Goal: Task Accomplishment & Management: Manage account settings

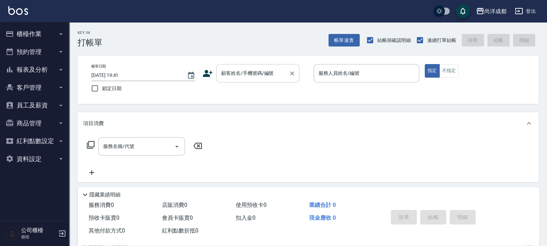
click at [269, 69] on input "顧客姓名/手機號碼/編號" at bounding box center [252, 73] width 66 height 12
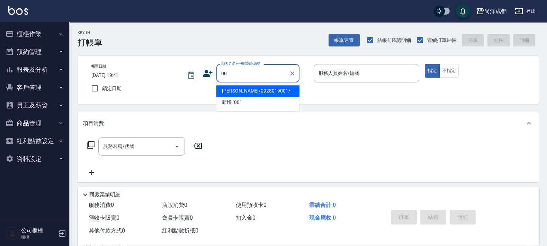
type input "[PERSON_NAME]/0928019001/"
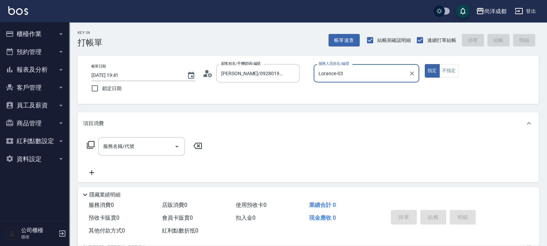
type input "Lorance-030"
type input "新客人 姓名未設定/00/null"
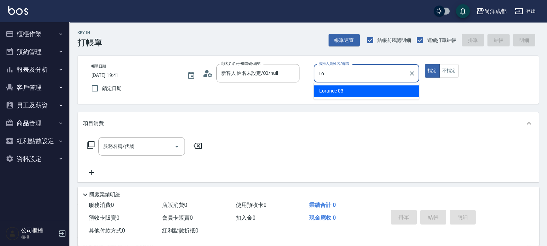
type input "L"
type input "Jojo-06"
type button "true"
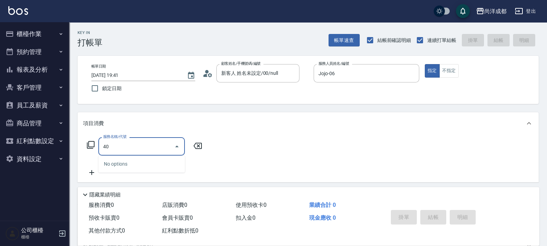
type input "401"
type input "20"
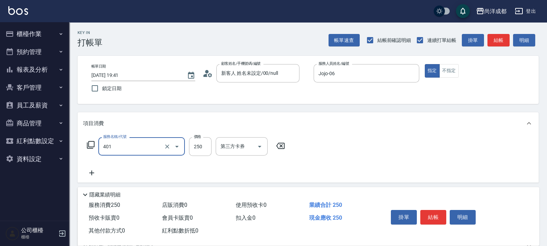
type input "剪髮(401)"
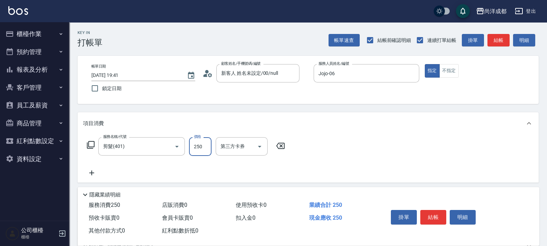
type input "8"
type input "0"
type input "80"
type input "800"
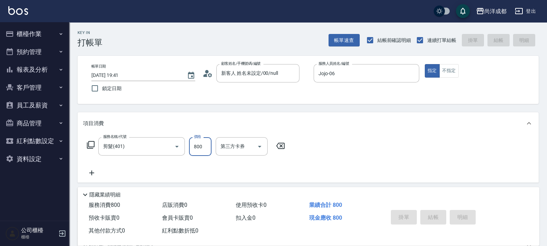
type input "0"
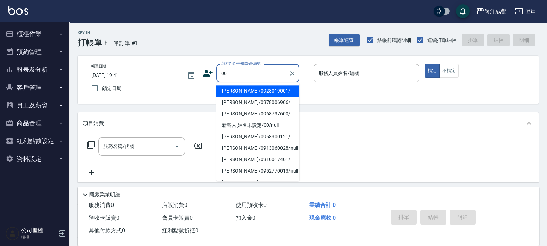
type input "[PERSON_NAME]/0928019001/"
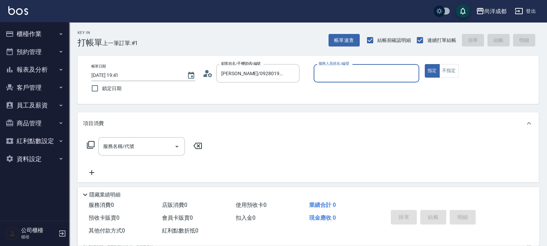
type input "Lorance-03"
click at [296, 74] on button "Clear" at bounding box center [292, 74] width 10 height 10
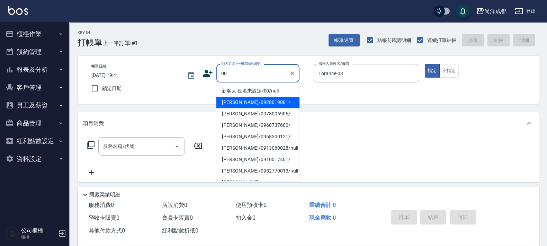
click at [276, 90] on li "新客人 姓名未設定/00/null" at bounding box center [257, 90] width 83 height 11
type input "新客人 姓名未設定/00/null"
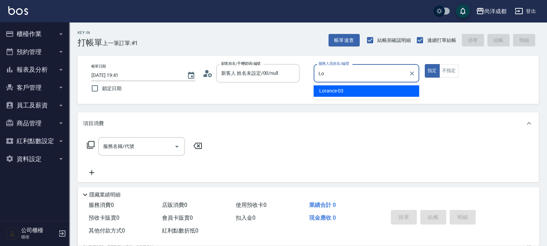
type input "L"
type input "Jojo-06"
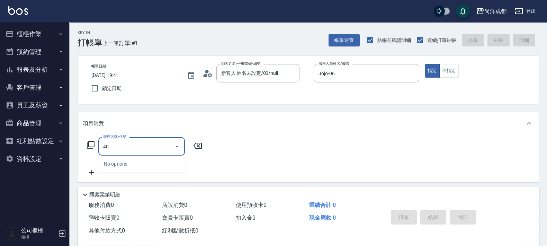
type input "401"
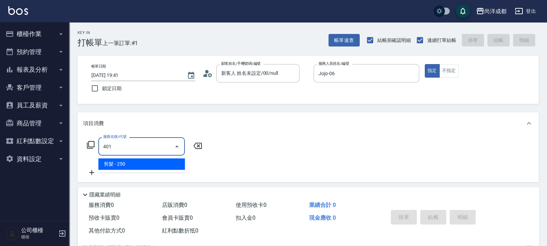
type input "20"
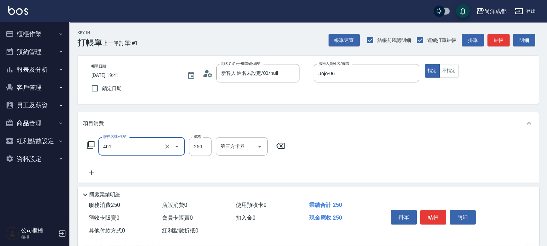
type input "剪髮(401)"
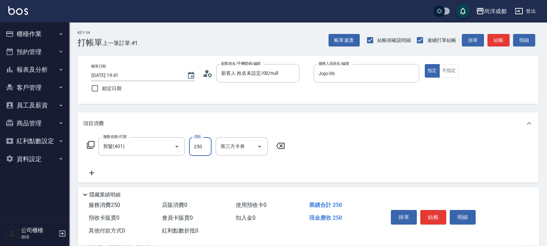
type input "0"
type input "80"
type input "800"
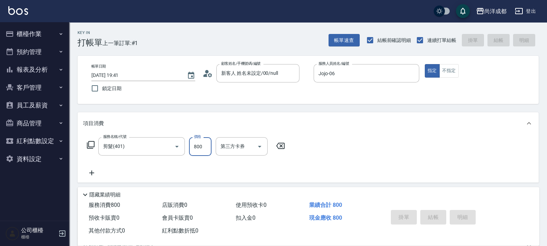
type input "[DATE] 19:42"
type input "0"
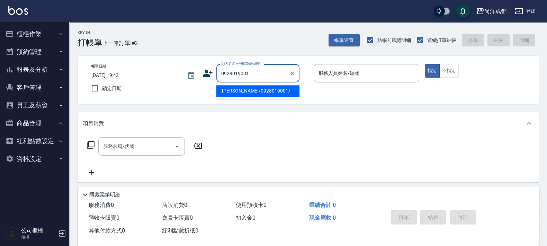
type input "[PERSON_NAME]/0928019001/"
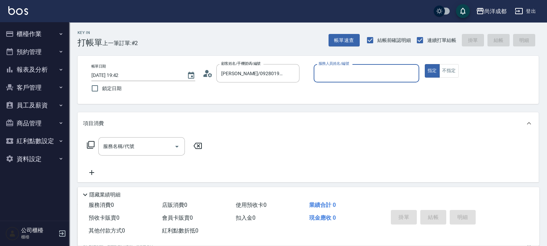
type input "Lorance-03"
click at [425, 64] on button "指定" at bounding box center [432, 70] width 15 height 13
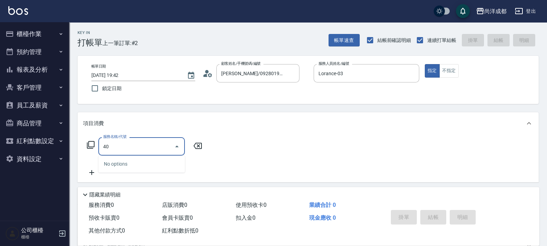
type input "401"
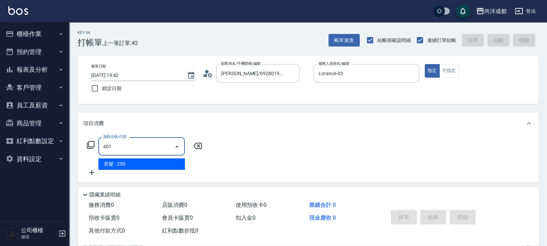
type input "20"
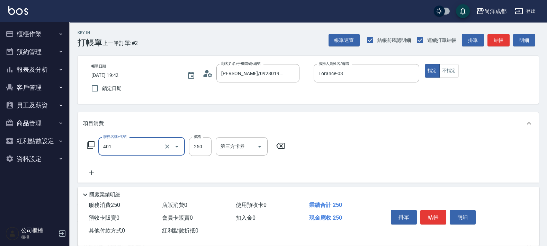
type input "剪髮(401)"
type input "8"
type input "0"
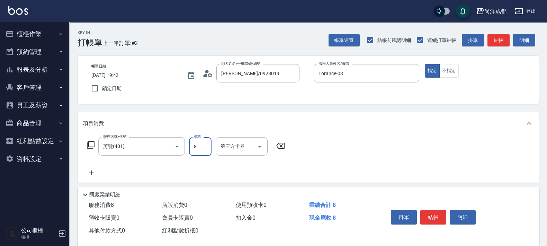
type input "80"
type input "800"
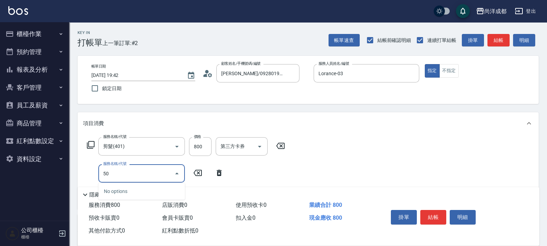
type input "501"
type input "180"
type input "染髮(501)"
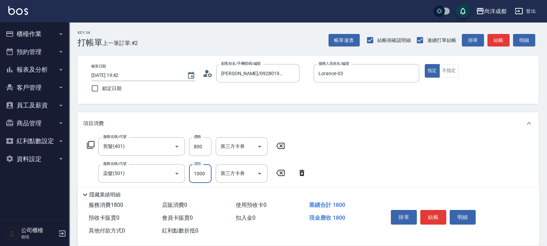
type input "2"
type input "80"
type input "200"
type input "100"
type input "2000"
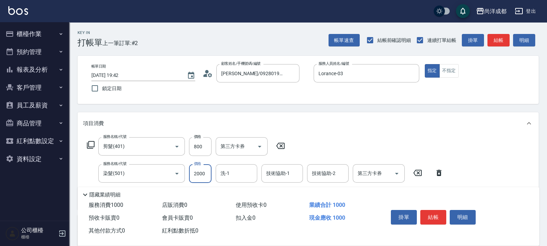
type input "280"
type input "2000"
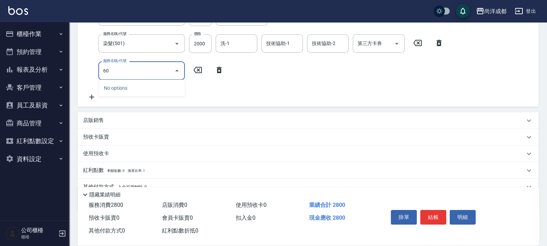
type input "601"
type input "380"
type input "自備護髮(1000以上)(601)"
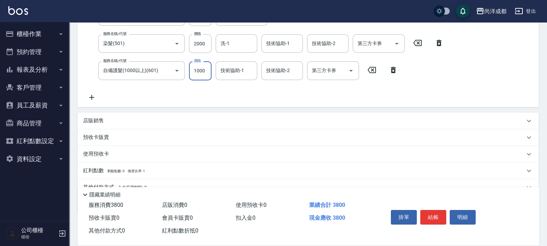
type input "2"
type input "280"
type input "200"
type input "480"
type input "2000"
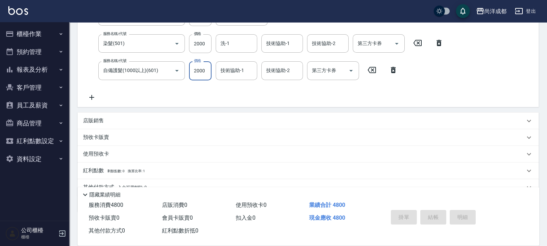
type input "0"
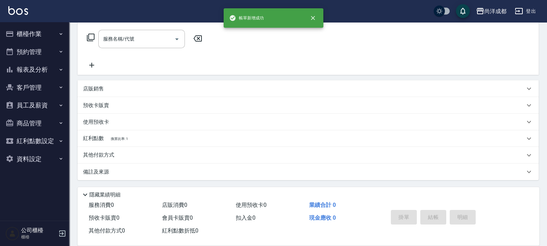
scroll to position [0, 0]
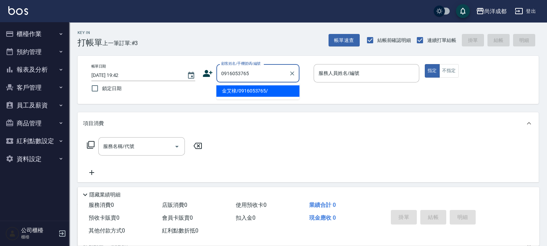
type input "金艾棣/0916053765/"
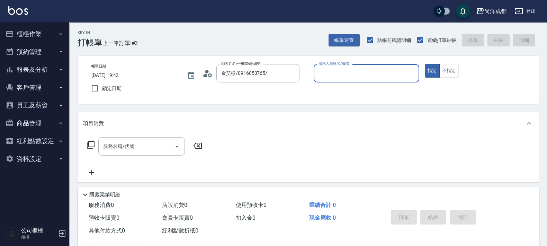
type input "Lance-02"
click at [425, 64] on button "指定" at bounding box center [432, 70] width 15 height 13
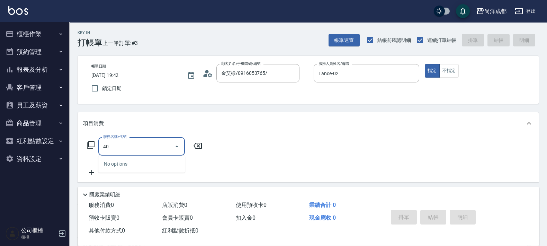
type input "401"
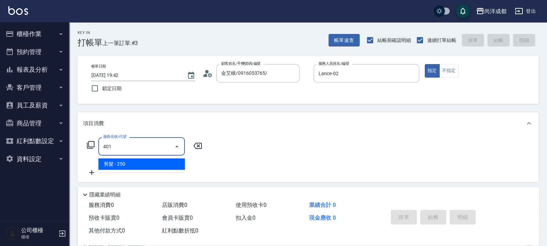
type input "20"
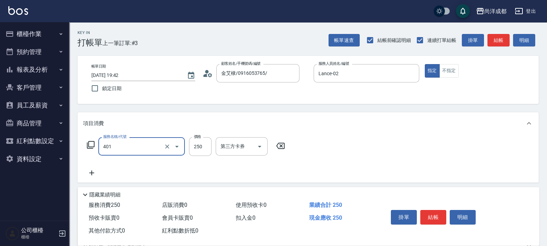
type input "剪髮(401)"
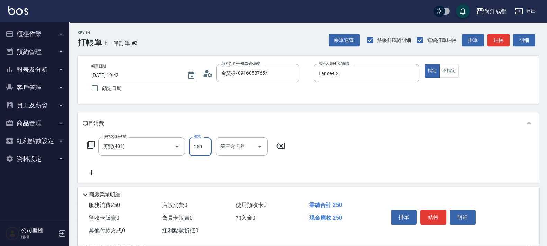
type input "1"
type input "0"
type input "10"
type input "100"
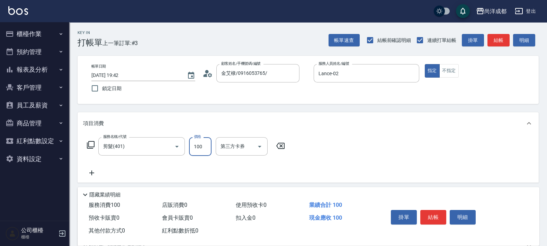
type input "100"
type input "1000"
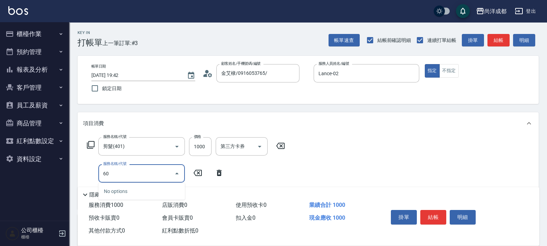
type input "601"
type input "200"
type input "自備護髮(1000以上)(601)"
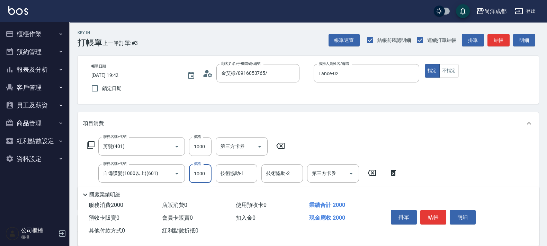
type input "8"
type input "100"
type input "80"
type input "180"
click at [169, 173] on icon "Clear" at bounding box center [167, 173] width 7 height 7
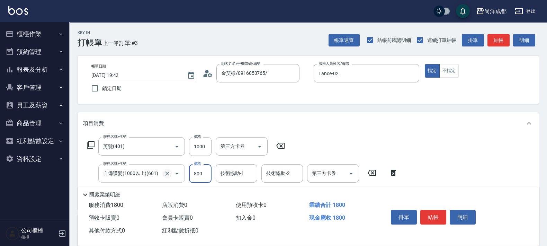
type input "800"
type input "自備護髮(1000以上)(601)"
type input "100"
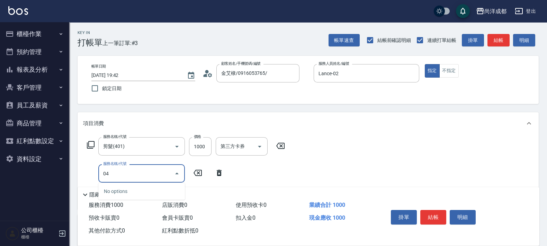
type input "0"
type input "604"
type input "200"
type input "自備護髮(1000以下)(604)"
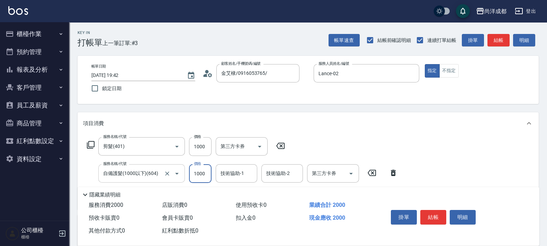
type input "100"
type input "88"
type input "180"
type input "880"
type input "980"
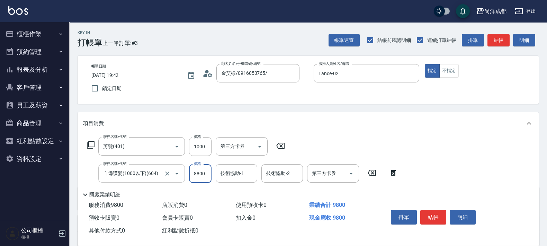
type input "880"
type input "100"
type input "80"
type input "180"
type input "800"
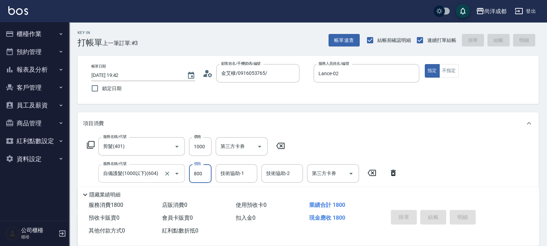
type input "[DATE] 19:43"
type input "0"
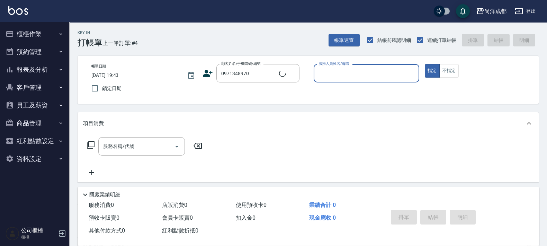
type input "[PERSON_NAME]/0971348970/null"
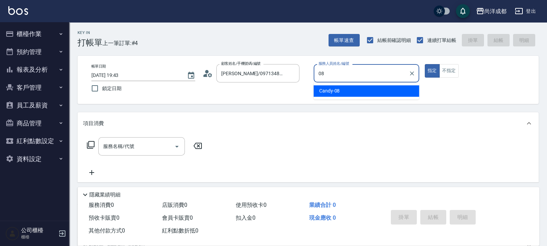
type input "Candy-08"
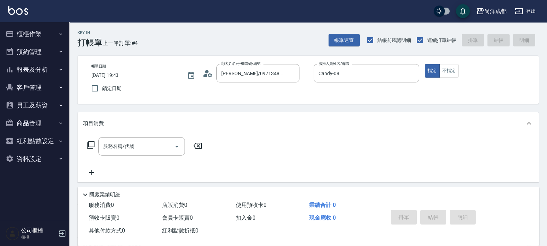
click at [206, 77] on icon at bounding box center [207, 73] width 10 height 10
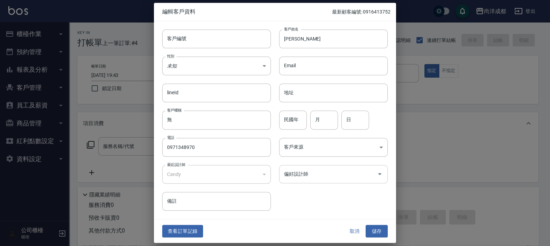
click at [339, 179] on div "偏好設計師" at bounding box center [333, 174] width 109 height 18
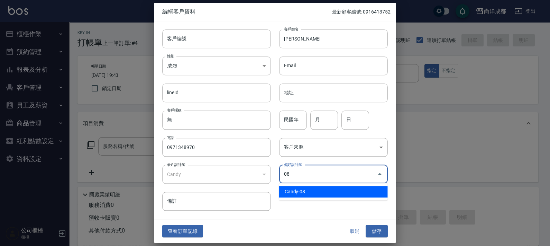
type input "Candy"
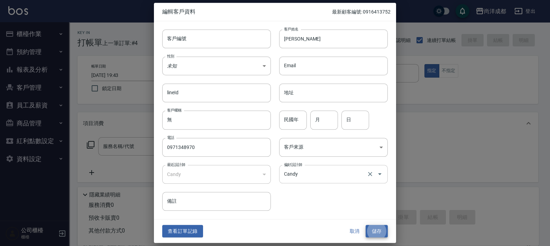
click at [366, 225] on button "儲存" at bounding box center [377, 231] width 22 height 13
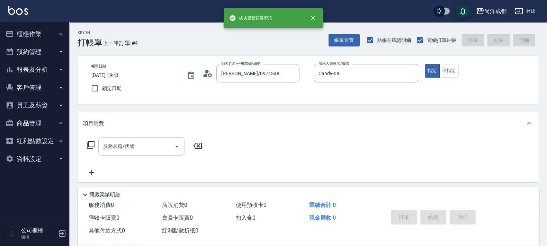
drag, startPoint x: 149, startPoint y: 136, endPoint x: 145, endPoint y: 145, distance: 9.8
click at [148, 137] on div "服務名稱/代號 服務名稱/代號" at bounding box center [308, 158] width 461 height 48
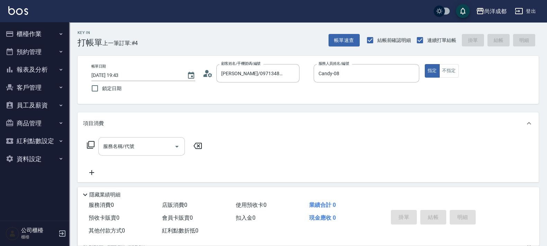
click at [145, 145] on input "服務名稱/代號" at bounding box center [136, 146] width 70 height 12
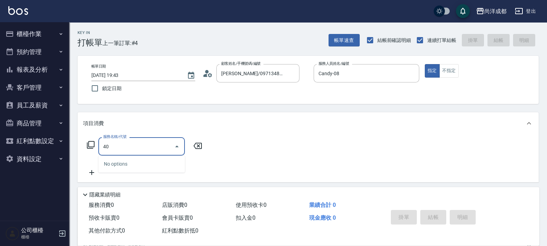
type input "401"
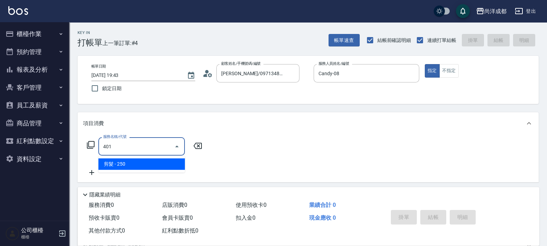
type input "20"
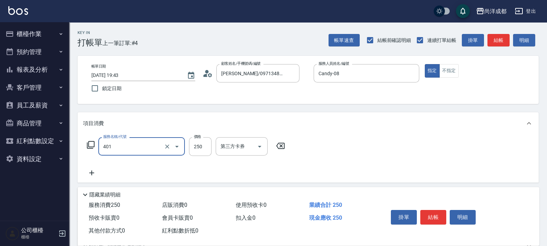
type input "剪髮(401)"
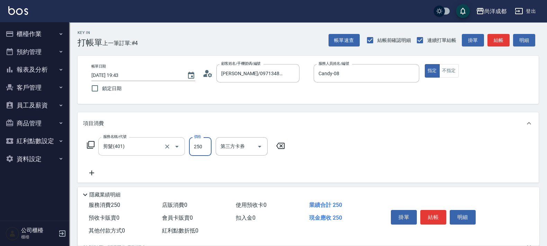
type input "6"
type input "0"
type input "60"
type input "600"
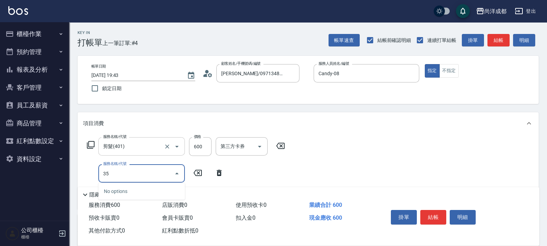
type input "3"
type input "501"
type input "160"
type input "染髮(501)"
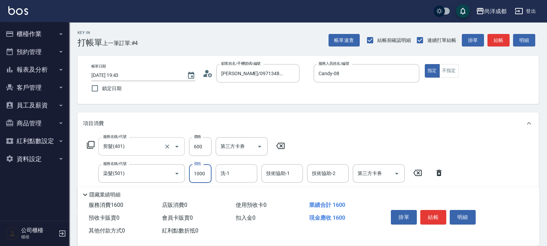
type input "1"
type input "60"
type input "119"
type input "170"
type input "1199"
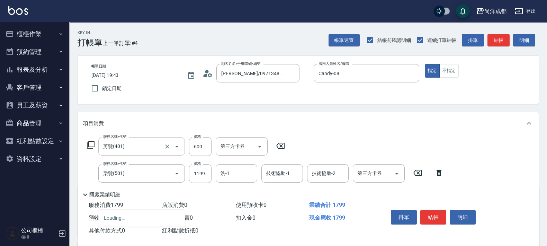
type input "601"
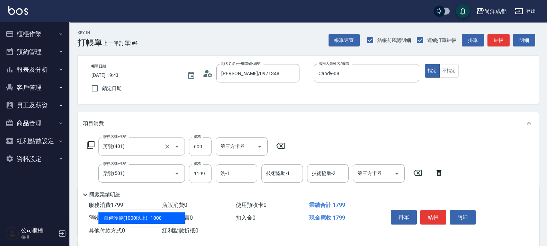
type input "270"
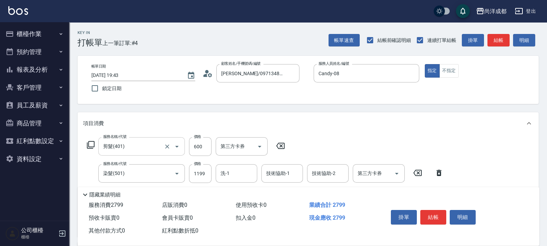
type input "自備護髮(1000以上)(601)"
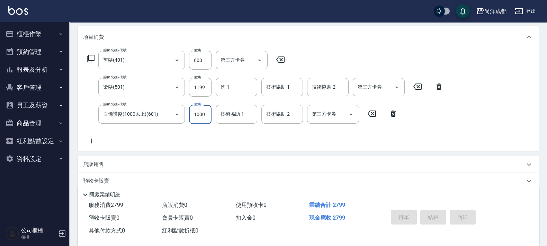
type input "0"
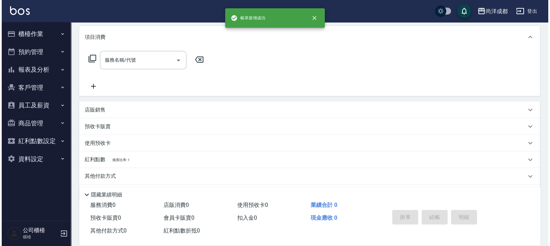
scroll to position [0, 0]
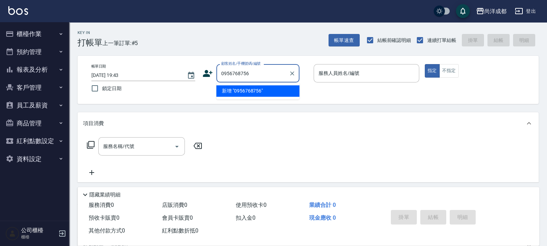
type input "0956768756"
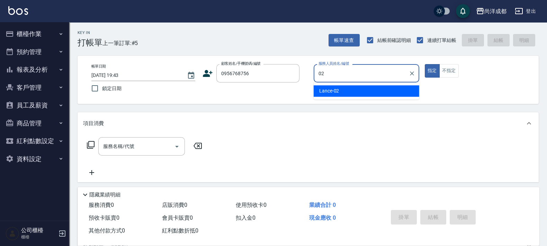
type input "Lance-02"
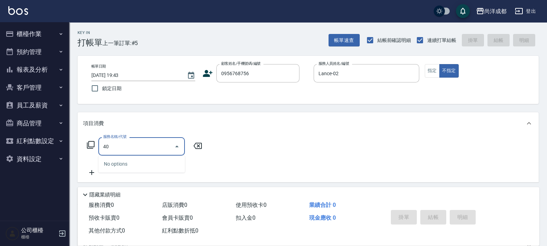
type input "401"
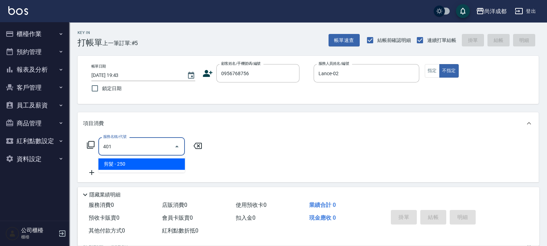
type input "20"
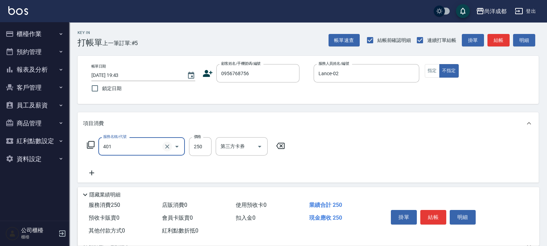
click at [170, 148] on icon "Clear" at bounding box center [167, 146] width 7 height 7
type input "0"
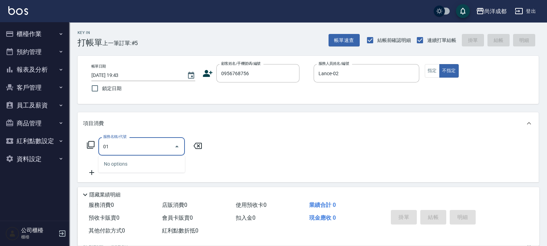
type input "0"
type input "201"
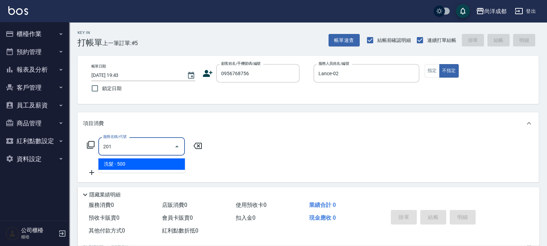
type input "50"
type input "洗髮(201)"
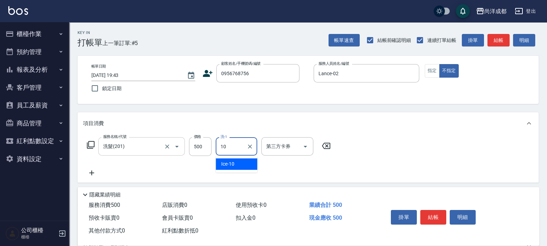
type input "Ice-10"
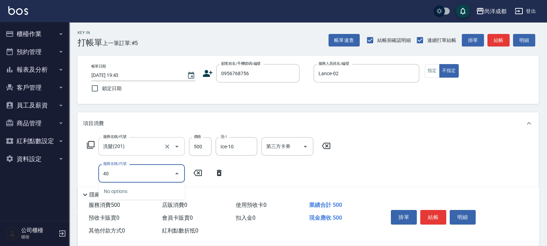
type input "401"
type input "70"
type input "剪髮(401)"
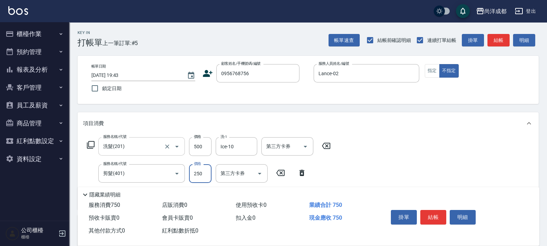
type input "3"
type input "50"
type input "30"
type input "80"
type input "300"
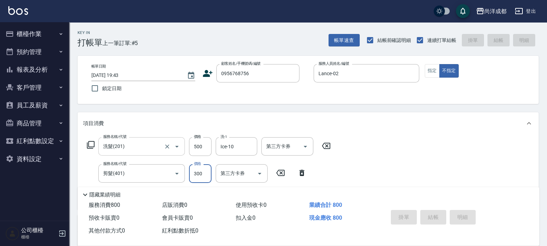
type input "[DATE] 19:44"
type input "0"
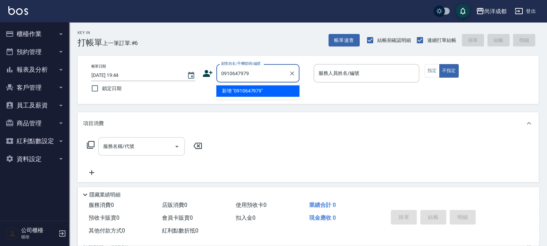
type input "0910647979"
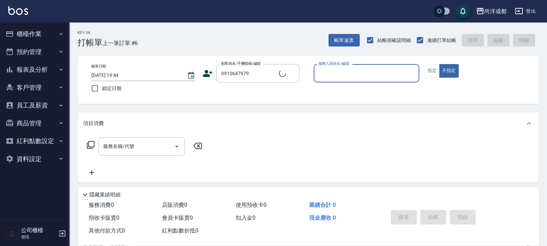
type input "周特/0910647979/null"
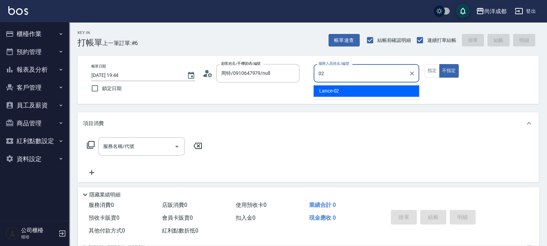
type input "Lance-02"
type button "false"
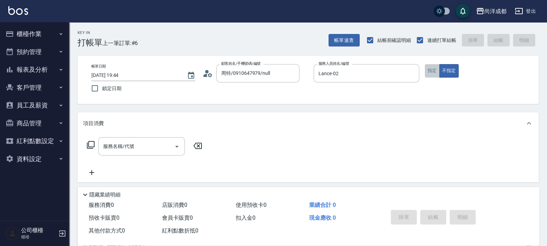
click at [433, 76] on button "指定" at bounding box center [432, 70] width 15 height 13
click at [128, 143] on input "服務名稱/代號" at bounding box center [136, 146] width 70 height 12
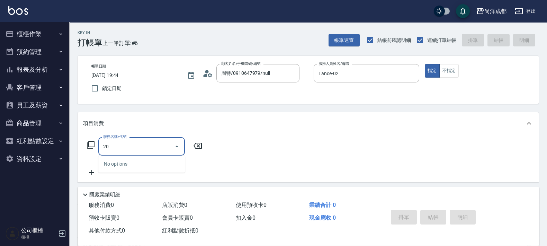
type input "201"
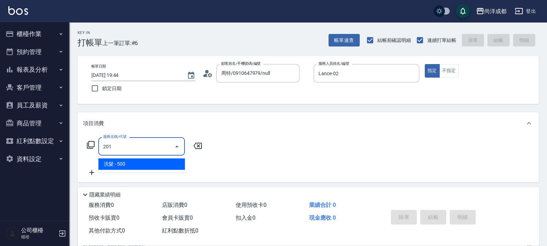
type input "50"
type input "洗髮(201)"
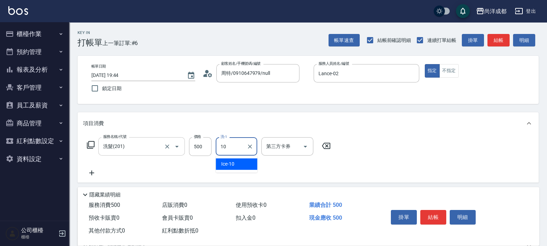
type input "Ice-10"
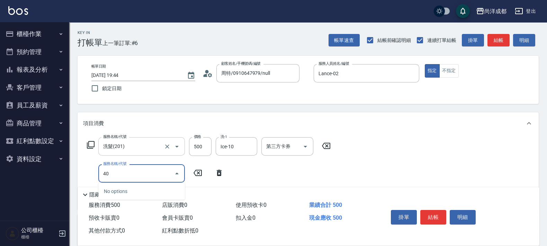
type input "401"
type input "70"
type input "剪髮(401)"
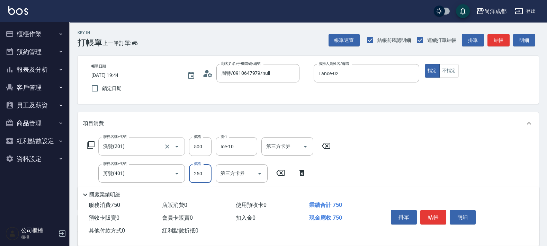
type input "4"
type input "50"
type input "40"
type input "90"
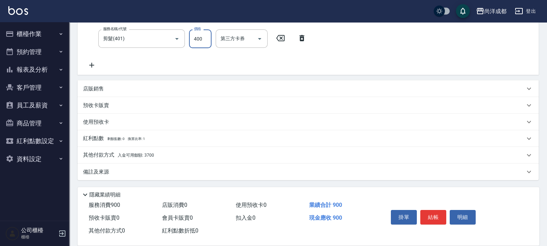
type input "400"
click at [187, 153] on div "其他付款方式 入金可用餘額: 3700" at bounding box center [304, 155] width 442 height 8
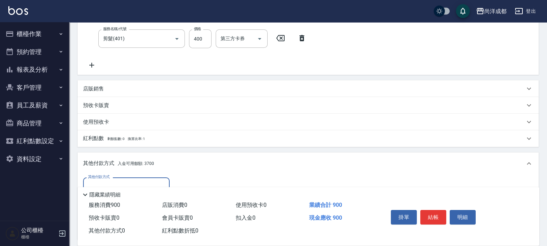
scroll to position [216, 0]
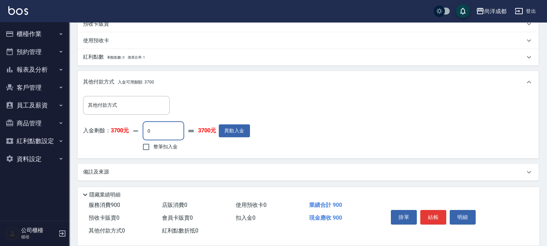
click at [168, 128] on input "0" at bounding box center [164, 130] width 42 height 19
type input "80"
type input "900"
type input "0"
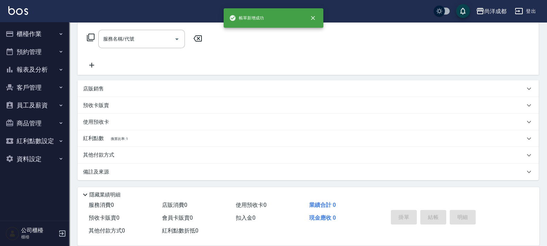
scroll to position [0, 0]
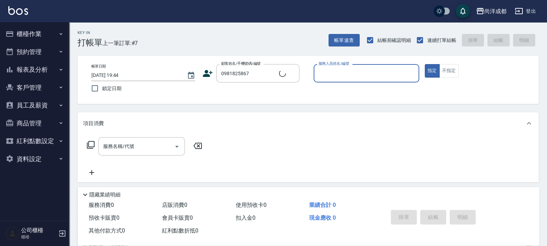
type input "洪浩軒/0981825867/null"
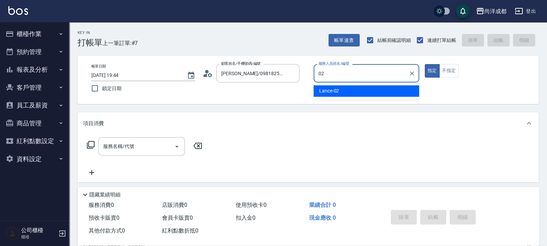
type input "02"
type button "true"
type input "Lance-02"
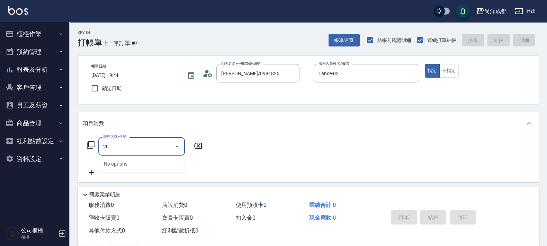
type input "201"
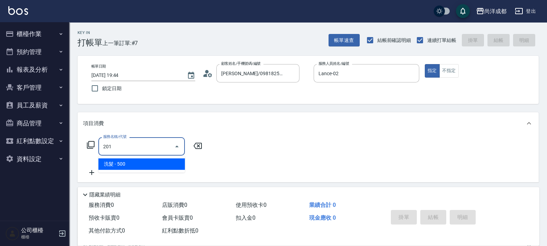
type input "50"
type input "洗髮(201)"
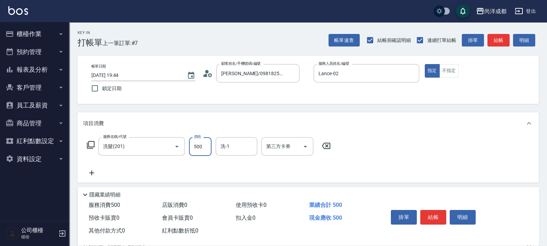
type input "1"
type input "0"
type input "50"
type input "500"
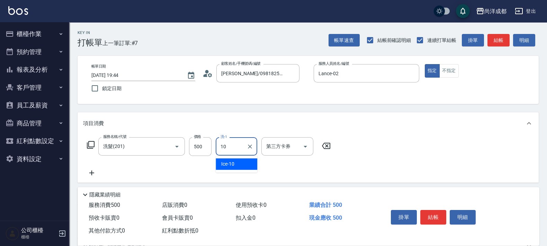
type input "Ice-10"
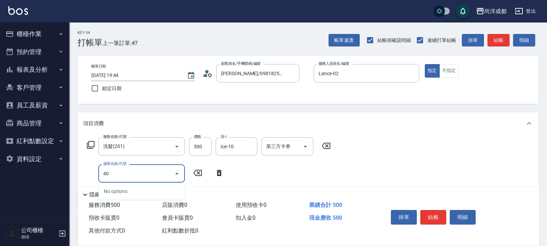
type input "401"
type input "70"
type input "剪髮(401)"
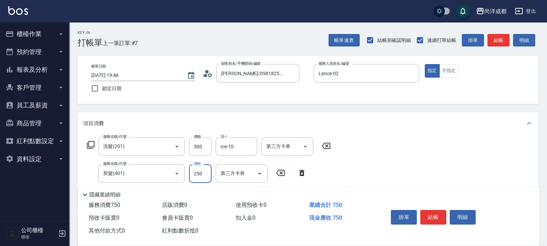
type input "3"
type input "50"
type input "300"
type input "80"
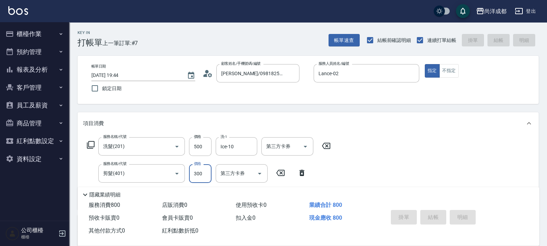
type input "2025/08/22 19:45"
type input "0"
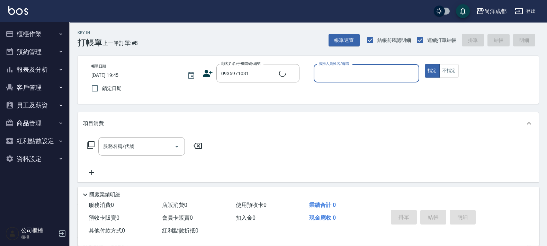
click at [425, 64] on button "指定" at bounding box center [432, 70] width 15 height 13
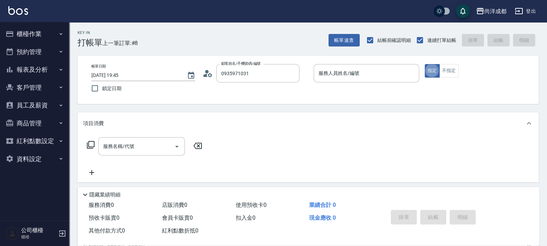
type input "王沛元/0935971031/"
type input "Lance-02"
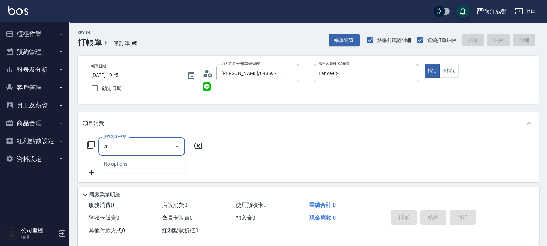
type input "201"
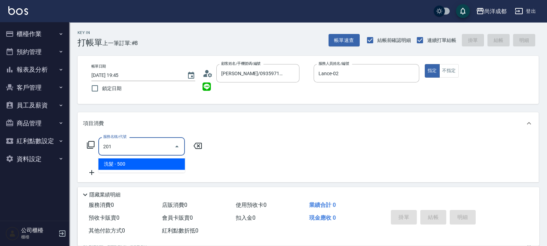
type input "50"
type input "洗髮(201)"
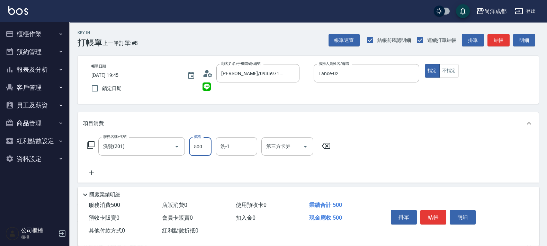
type input "1"
type input "0"
type input "50"
type input "500"
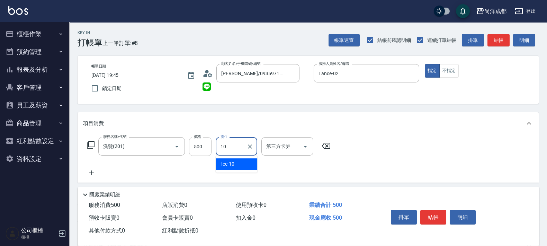
type input "Ice-10"
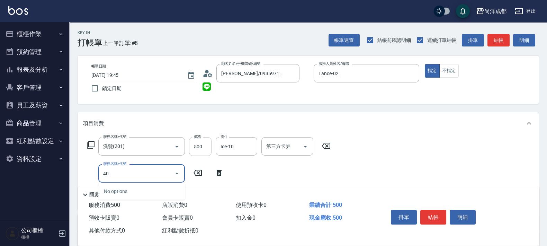
type input "401"
type input "70"
type input "剪髮(401)"
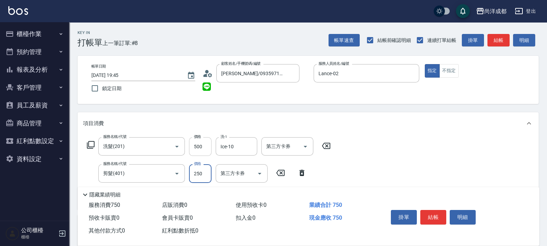
type input "50"
type input "70"
type input "120"
type input "70"
type input "50"
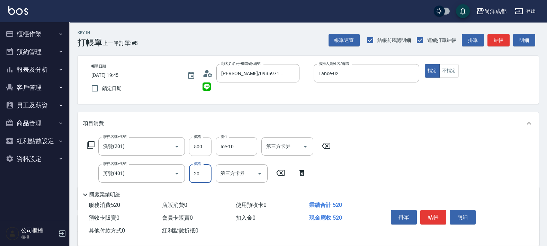
type input "200"
type input "70"
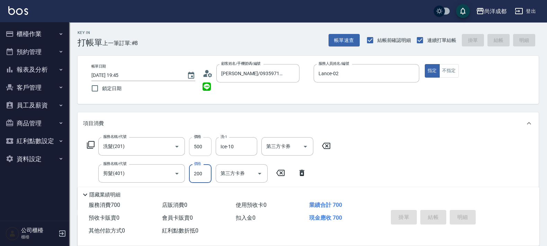
type input "0"
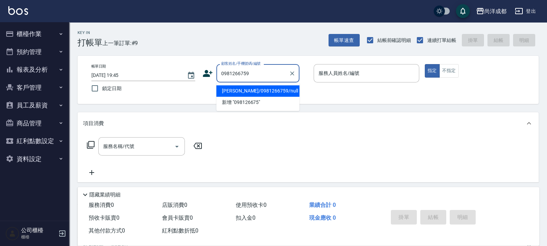
type input "蔡忠宏/0981266759/null"
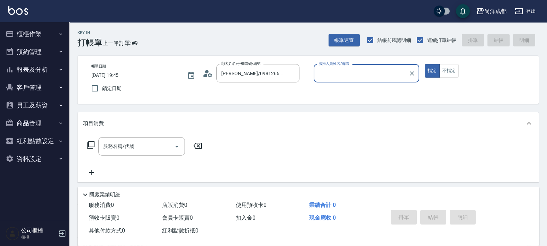
type input "Lance-02"
click at [425, 64] on button "指定" at bounding box center [432, 70] width 15 height 13
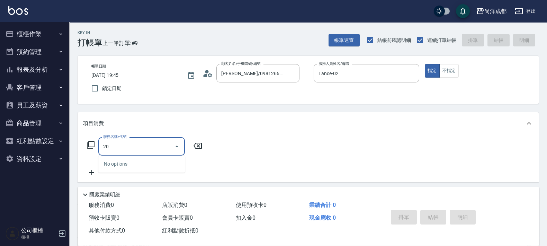
type input "201"
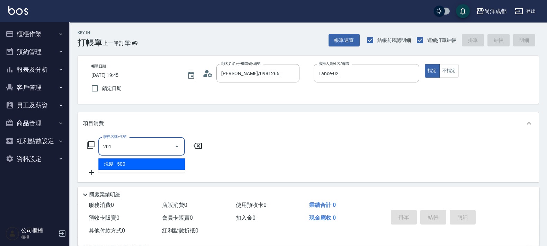
type input "50"
type input "洗髮(201)"
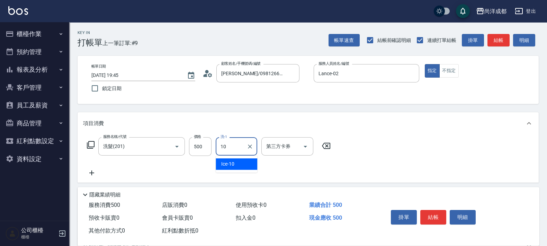
type input "Ice-10"
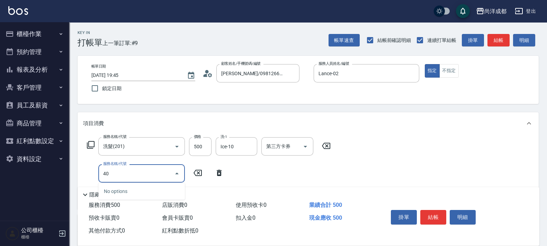
type input "401"
type input "70"
type input "剪髮(401)"
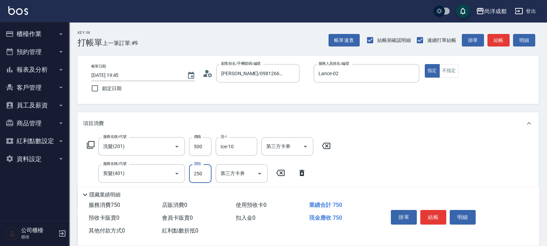
type input "50"
type input "40"
type input "90"
type input "400"
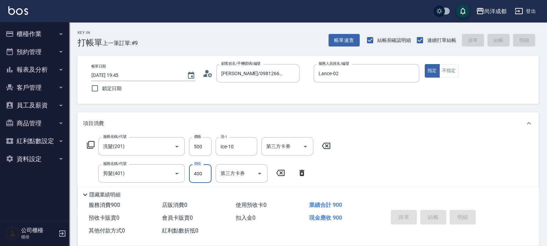
type input "2025/08/22 19:46"
type input "0"
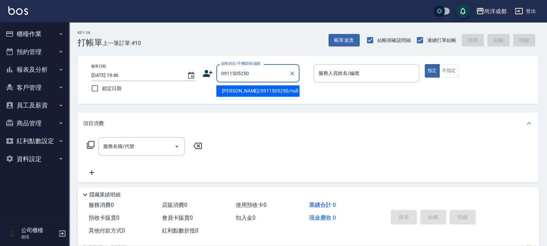
type input "王思翰/0911505250/null"
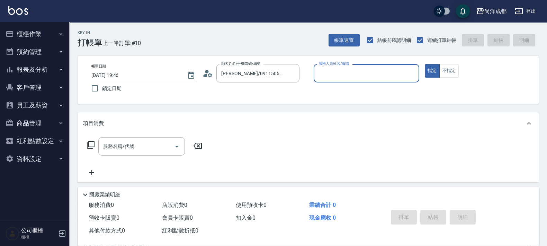
type input "[PERSON_NAME]-01"
click at [425, 64] on button "指定" at bounding box center [432, 70] width 15 height 13
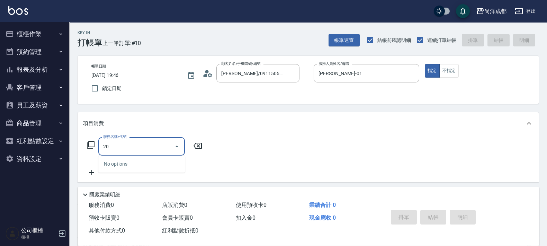
type input "201"
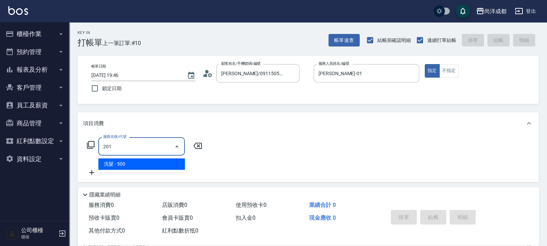
type input "50"
type input "洗髮(201)"
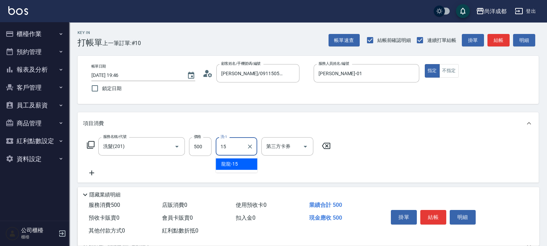
type input "龍龍-15"
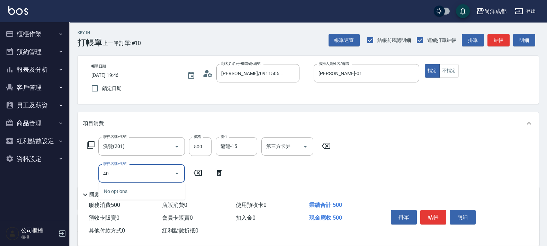
type input "401"
type input "70"
type input "剪髮(401)"
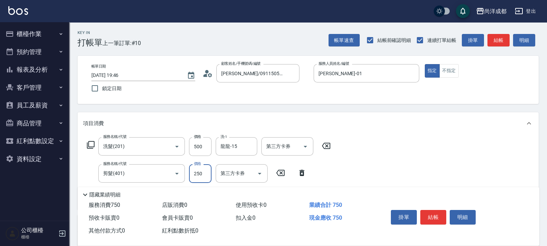
type input "1"
type input "50"
type input "800"
type input "130"
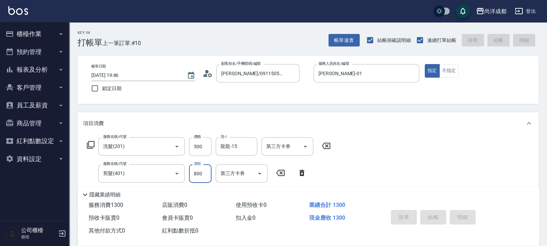
type input "0"
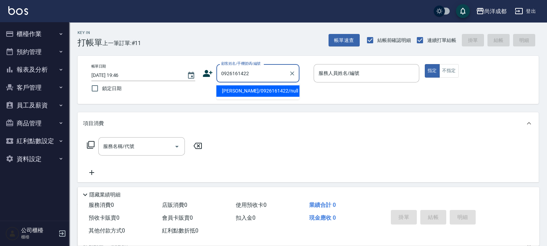
type input "蘇漢強/0926161422/null"
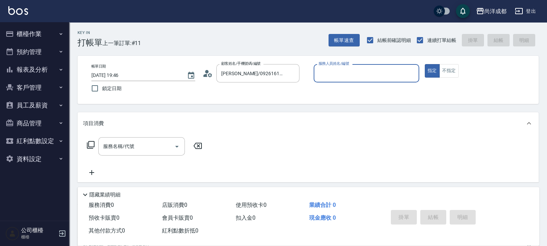
type input "[PERSON_NAME]-01"
click at [425, 64] on button "指定" at bounding box center [432, 70] width 15 height 13
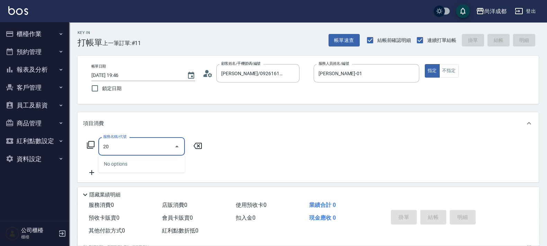
type input "201"
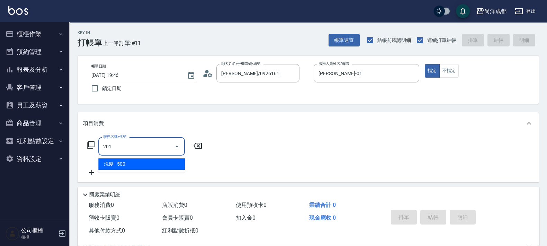
type input "50"
type input "洗髮(201)"
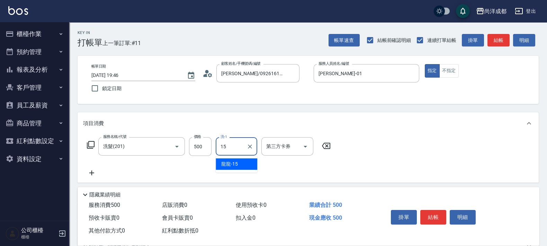
type input "龍龍-15"
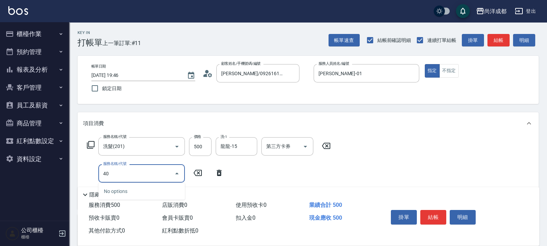
type input "401"
type input "70"
type input "剪髮(401)"
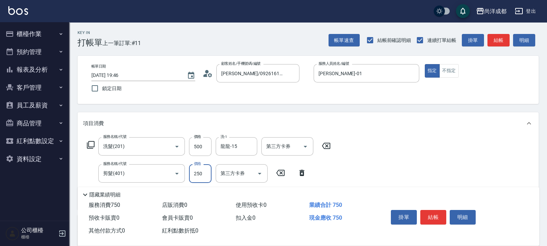
type input "8"
type input "50"
type input "80"
type input "130"
type input "800"
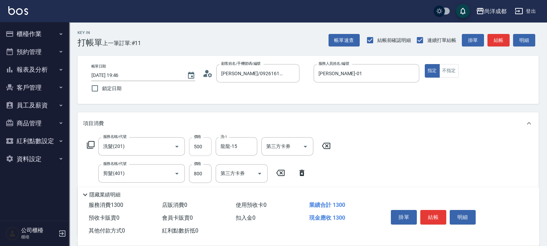
scroll to position [161, 0]
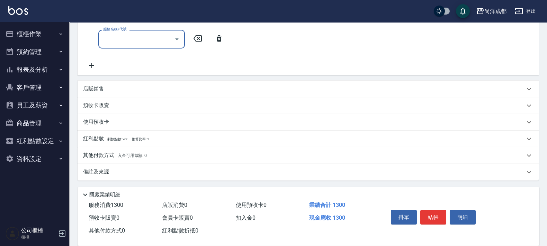
drag, startPoint x: 221, startPoint y: 42, endPoint x: 194, endPoint y: 56, distance: 30.3
click at [220, 43] on div "服務名稱/代號 服務名稱/代號" at bounding box center [155, 39] width 145 height 18
click at [96, 94] on div "店販銷售" at bounding box center [308, 89] width 461 height 17
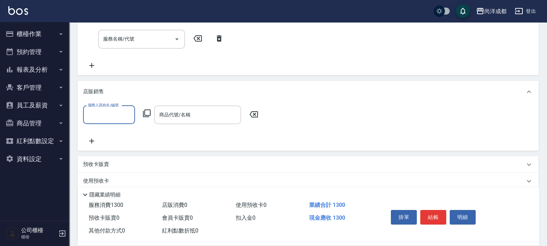
scroll to position [0, 0]
click at [118, 115] on input "服務人員姓名/編號" at bounding box center [109, 115] width 46 height 12
type input "[PERSON_NAME]-01"
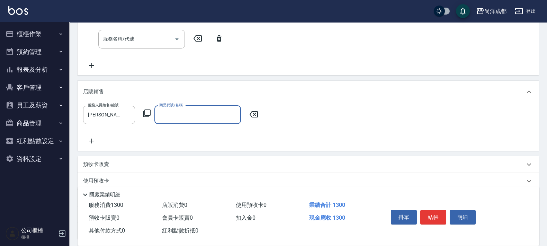
click at [149, 110] on icon at bounding box center [147, 113] width 8 height 8
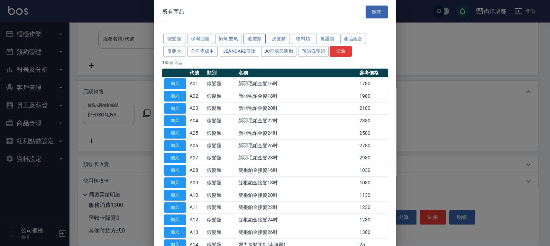
click at [248, 39] on button "造型類" at bounding box center [255, 39] width 22 height 11
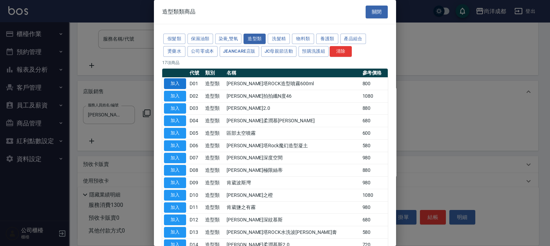
click at [182, 83] on button "加入" at bounding box center [175, 83] width 22 height 11
type input "蕾娜塔ROCK造型噴霧600ml"
type input "210"
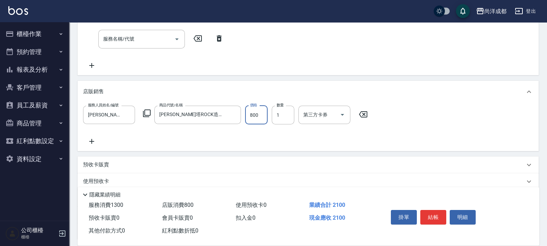
type input "7"
type input "130"
type input "720"
type input "200"
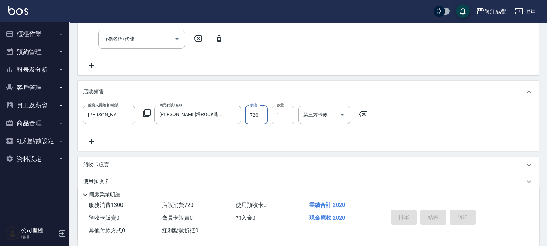
type input "0"
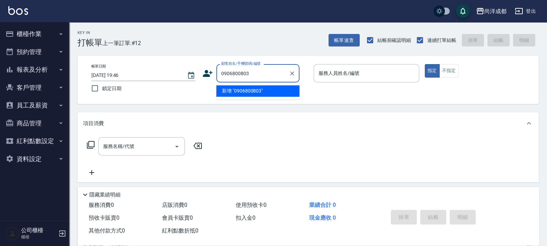
click at [425, 64] on button "指定" at bounding box center [432, 70] width 15 height 13
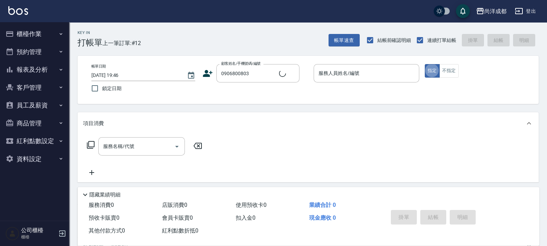
type input "張景棻/0906800803/null"
click at [377, 82] on div "服務人員姓名/編號" at bounding box center [366, 73] width 106 height 18
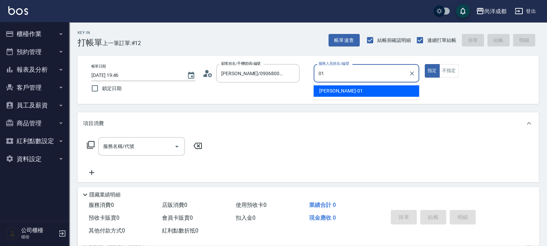
type input "[PERSON_NAME]-01"
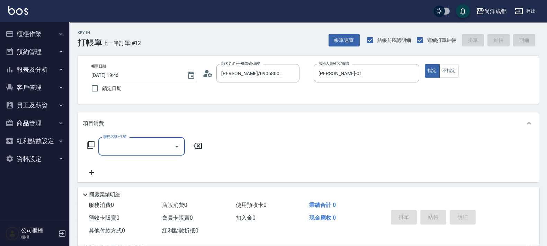
click at [211, 72] on icon at bounding box center [207, 73] width 10 height 10
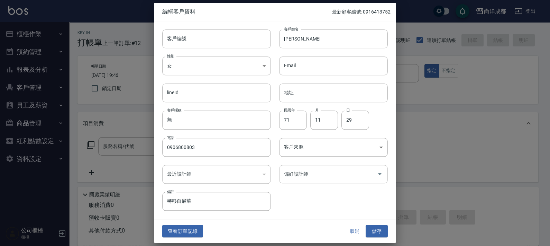
click at [320, 182] on div "偏好設計師" at bounding box center [333, 174] width 109 height 18
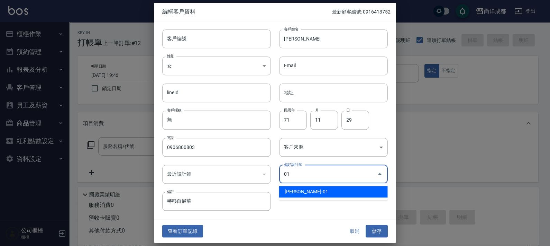
type input "[PERSON_NAME]"
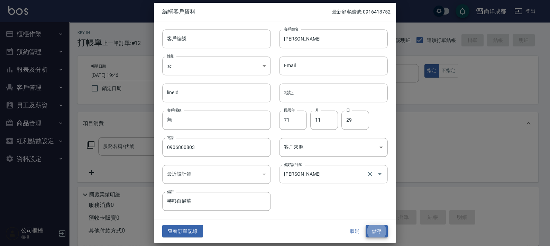
click at [366, 225] on button "儲存" at bounding box center [377, 231] width 22 height 13
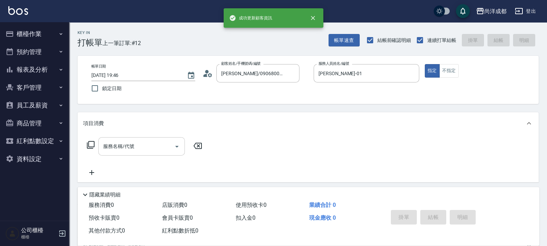
click at [127, 144] on input "服務名稱/代號" at bounding box center [136, 146] width 70 height 12
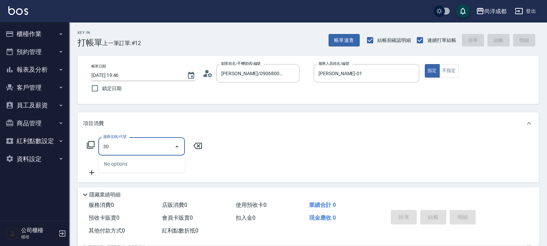
type input "301"
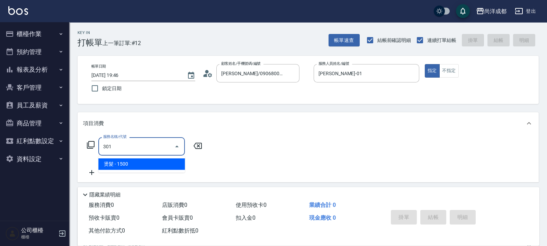
type input "150"
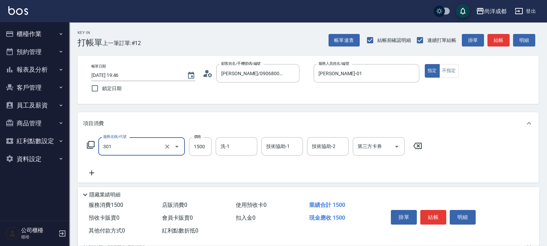
type input "燙髮(301)"
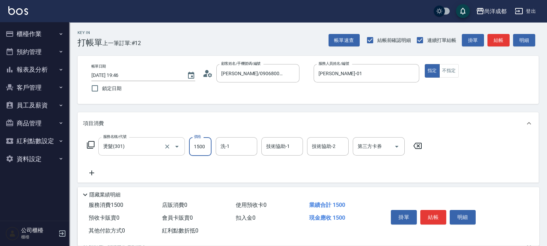
type input "4"
type input "0"
type input "412"
type input "40"
type input "4128"
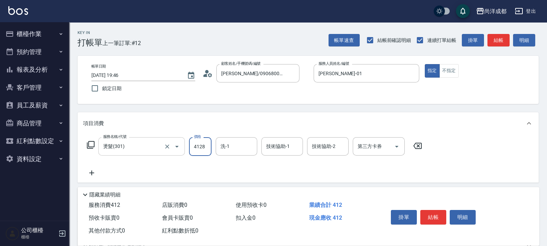
type input "410"
type input "4128"
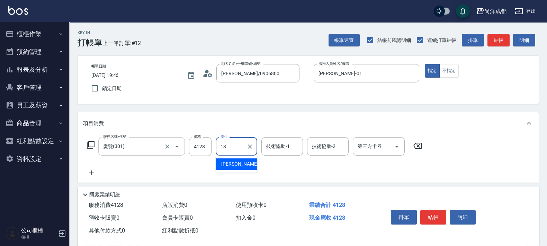
type input "[PERSON_NAME]-13"
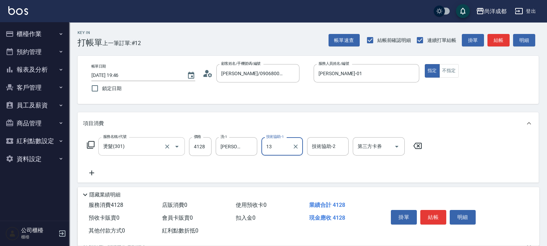
type input "[PERSON_NAME]-13"
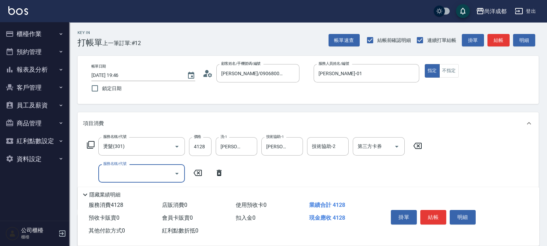
click at [157, 175] on input "服務名稱/代號" at bounding box center [136, 173] width 70 height 12
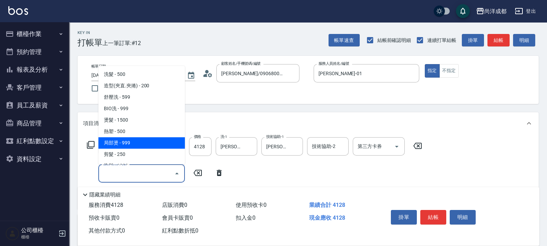
drag, startPoint x: 151, startPoint y: 143, endPoint x: 162, endPoint y: 142, distance: 10.4
click at [157, 143] on span "局部燙 - 999" at bounding box center [141, 142] width 87 height 11
type input "510"
type input "局部燙(303)"
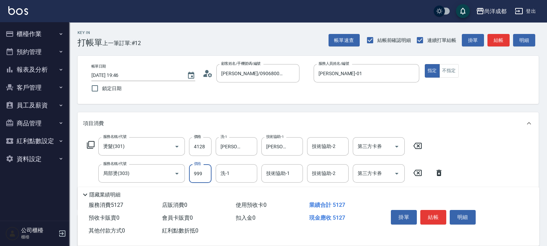
type input "1"
type input "410"
type input "120"
type input "420"
type input "1200"
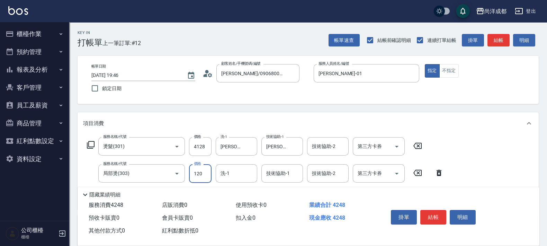
type input "530"
type input "1200"
type input "[PERSON_NAME]-13"
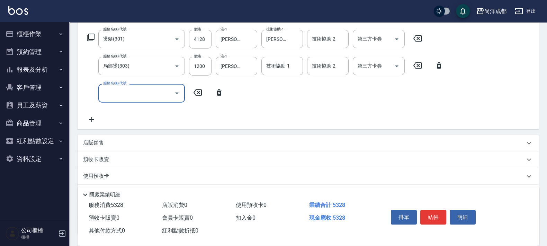
scroll to position [161, 0]
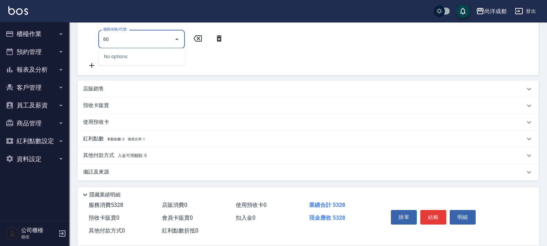
type input "601"
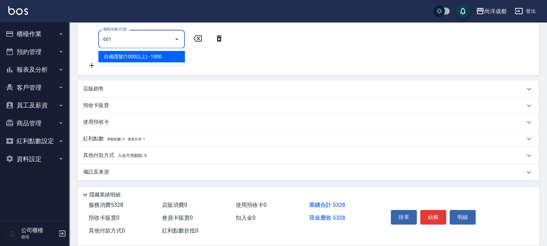
type input "630"
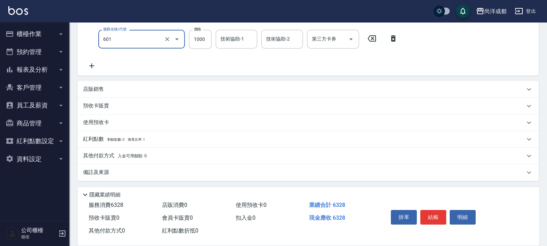
type input "自備護髮(1000以上)(601)"
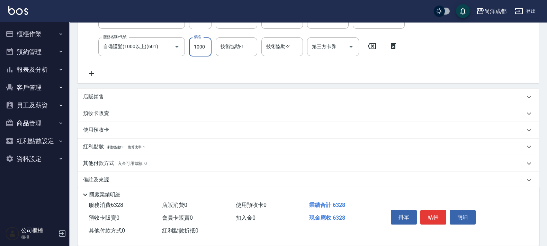
scroll to position [162, 0]
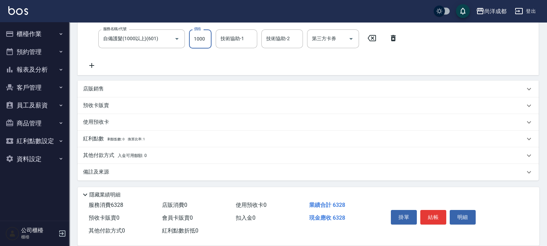
type input "2"
type input "530"
type input "228"
type input "550"
type input "2280"
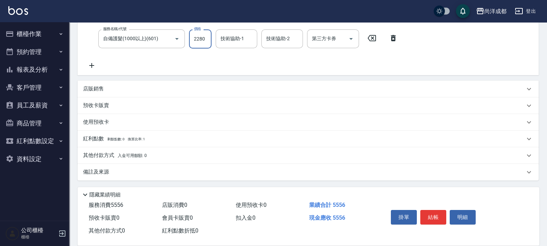
type input "760"
type input "2280"
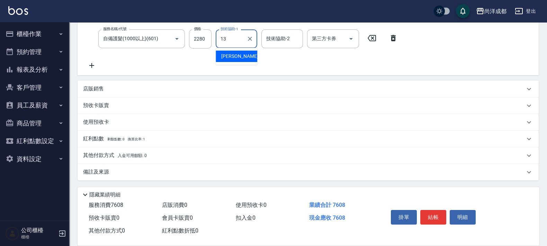
type input "[PERSON_NAME]-13"
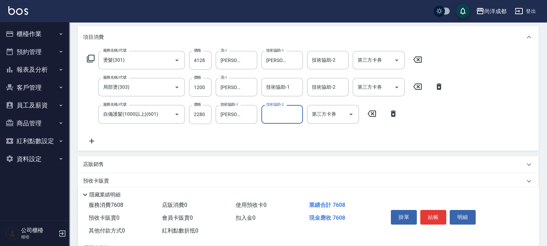
scroll to position [86, 0]
click at [252, 88] on icon "Clear" at bounding box center [249, 87] width 7 height 7
click at [290, 76] on div "服務名稱/代號 燙髮(301) 服務名稱/代號 價格 4128 價格 洗-1 Peggy-13 洗-1 技術協助-1 Peggy-13 技術協助-1 技術協助…" at bounding box center [265, 98] width 364 height 94
click at [293, 88] on input "技術協助-1" at bounding box center [281, 87] width 35 height 12
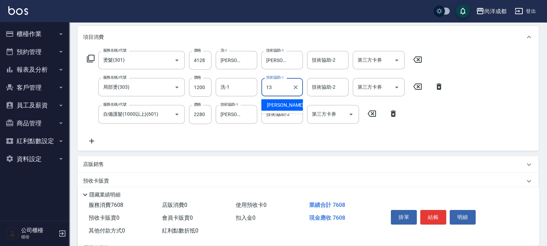
type input "[PERSON_NAME]-13"
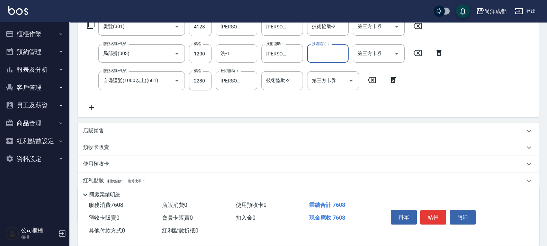
scroll to position [162, 0]
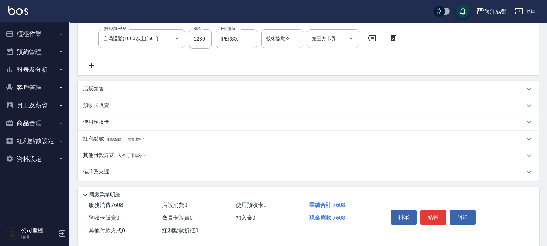
click at [98, 85] on p "店販銷售" at bounding box center [93, 88] width 21 height 7
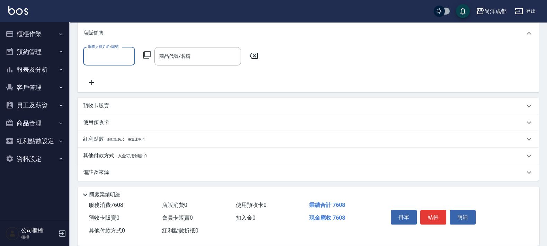
scroll to position [220, 0]
type input "[PERSON_NAME]-01"
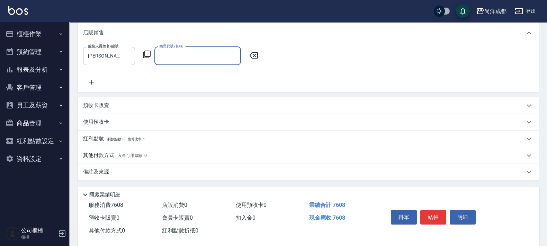
click at [148, 56] on icon at bounding box center [147, 55] width 8 height 8
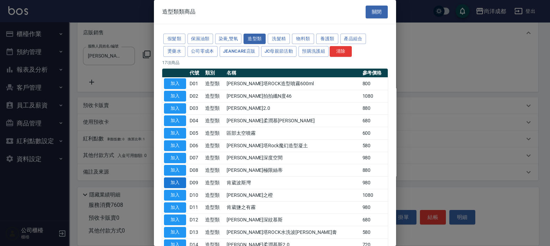
click at [181, 187] on button "加入" at bounding box center [175, 182] width 22 height 11
type input "肯葳波斯灣"
type input "850"
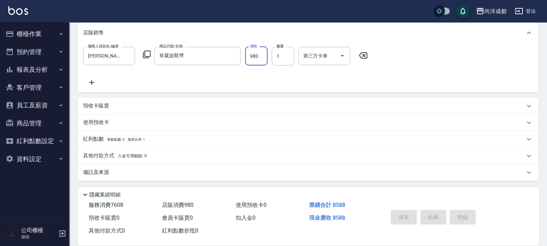
type input "2025/08/22 19:48"
type input "0"
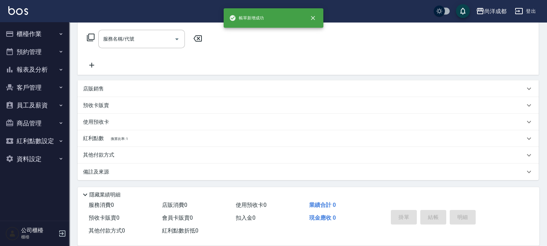
scroll to position [0, 0]
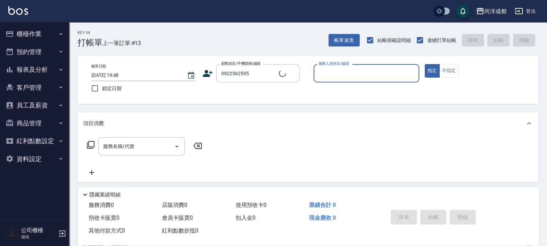
type input "陳/0922562595/null"
type input "00"
click at [425, 64] on button "指定" at bounding box center [432, 70] width 15 height 13
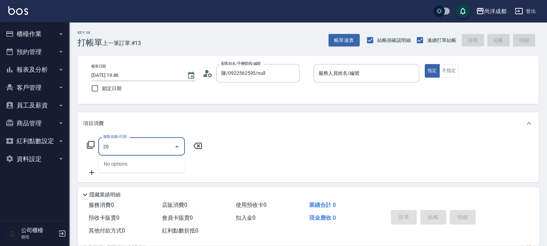
type input "201"
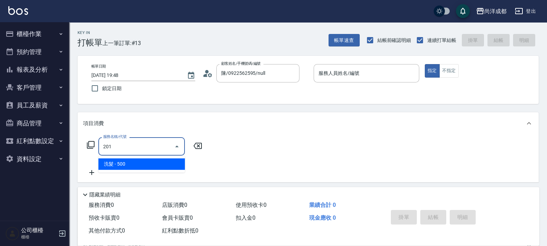
type input "50"
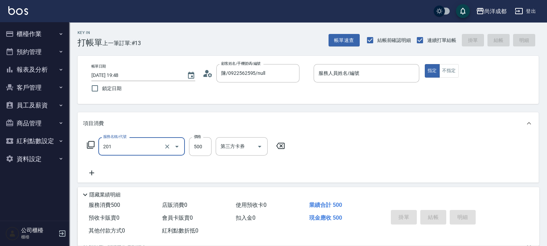
type input "洗髮(201)"
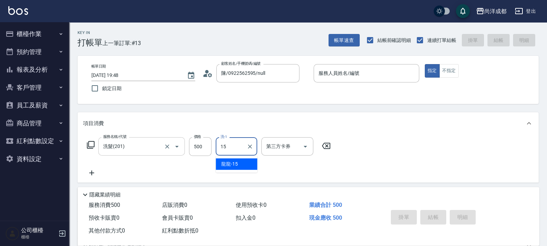
type input "龍龍-15"
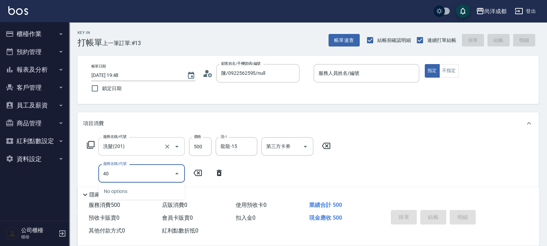
type input "401"
type input "70"
type input "剪髮(401)"
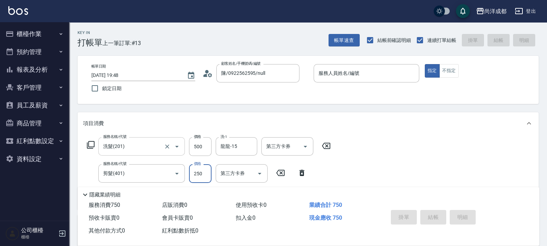
type input "8"
type input "50"
type input "80"
type input "130"
type input "800"
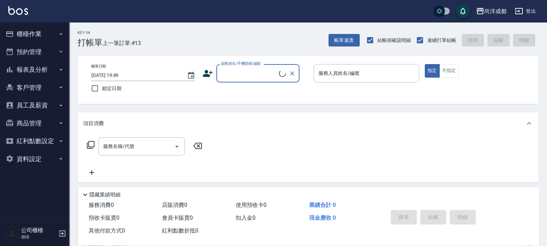
click at [30, 36] on button "櫃檯作業" at bounding box center [35, 34] width 64 height 18
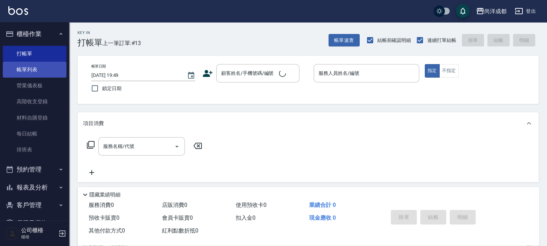
click at [39, 70] on link "帳單列表" at bounding box center [35, 70] width 64 height 16
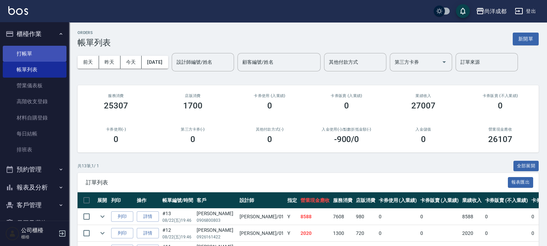
click at [38, 49] on link "打帳單" at bounding box center [35, 54] width 64 height 16
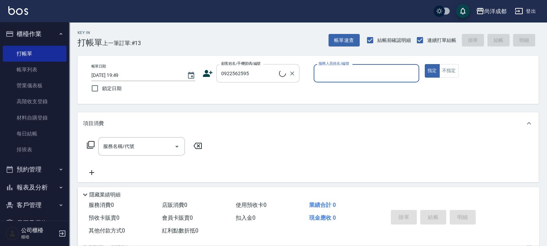
type input "陳/0922562595/null"
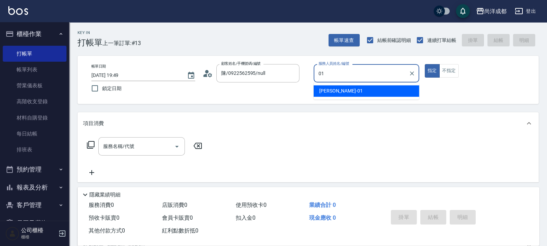
type input "[PERSON_NAME]-01"
type button "true"
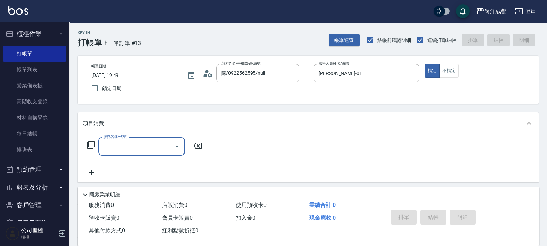
click at [209, 78] on icon at bounding box center [207, 73] width 10 height 10
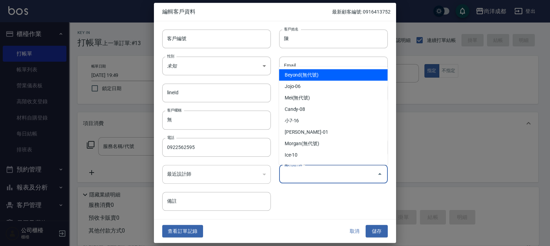
click at [313, 170] on input "偏好設計師" at bounding box center [328, 174] width 92 height 12
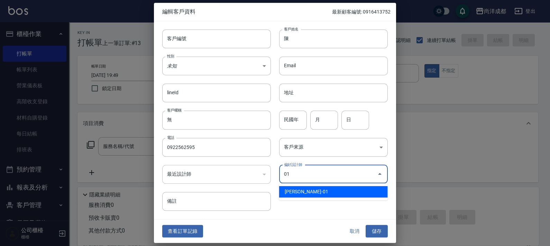
type input "[PERSON_NAME]"
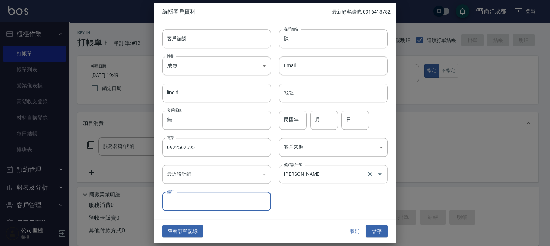
click at [366, 225] on button "儲存" at bounding box center [377, 231] width 22 height 13
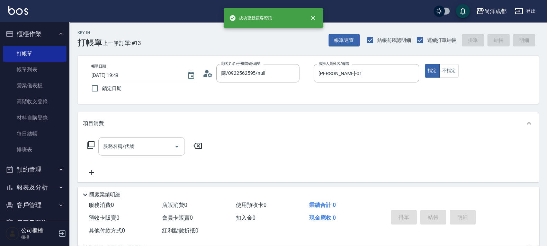
click at [161, 145] on input "服務名稱/代號" at bounding box center [136, 146] width 70 height 12
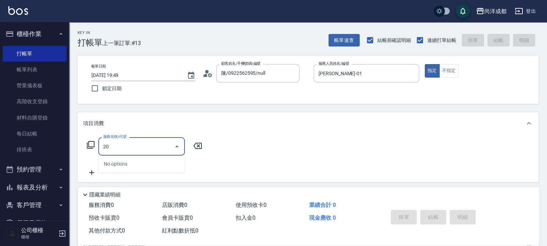
type input "201"
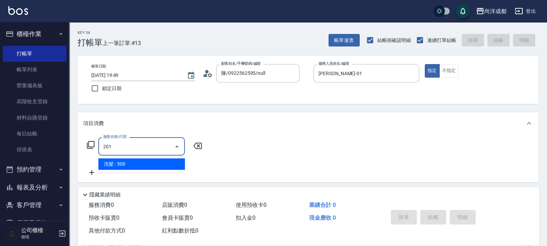
type input "50"
type input "洗髮(201)"
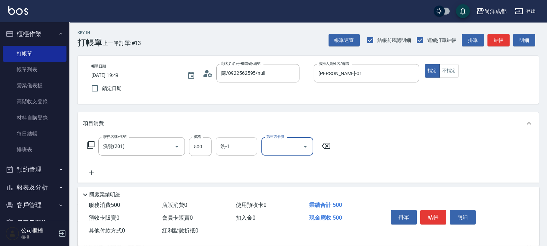
click at [238, 140] on div "洗-1" at bounding box center [237, 146] width 42 height 18
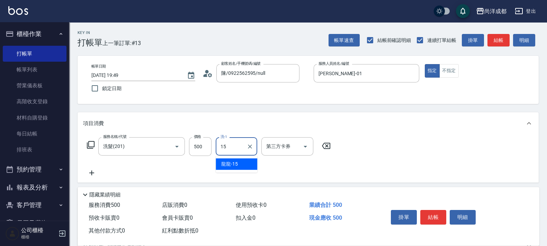
type input "龍龍-15"
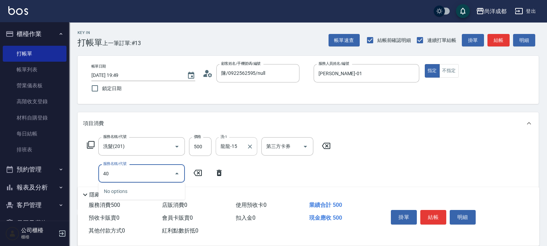
type input "401"
type input "70"
type input "剪髮(401)"
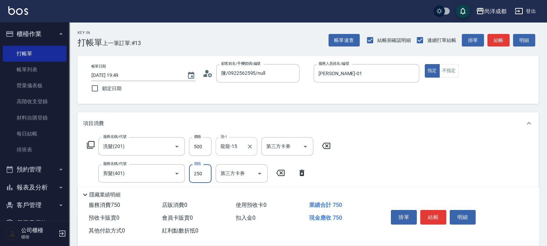
type input "8"
type input "50"
type input "80"
type input "130"
type input "800"
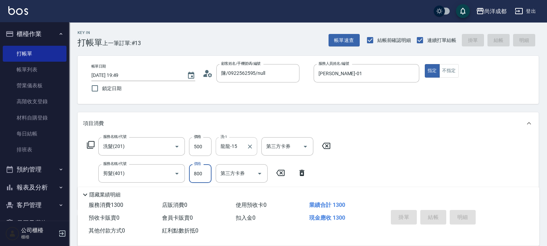
type input "0"
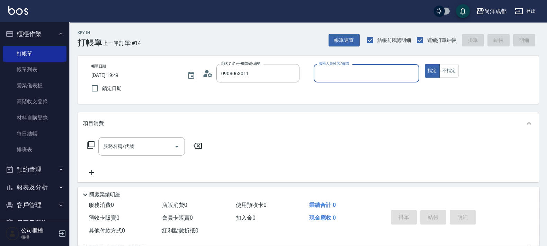
type input "盧晉安/0908063011/"
type input "Lance-02"
click at [425, 64] on button "指定" at bounding box center [432, 70] width 15 height 13
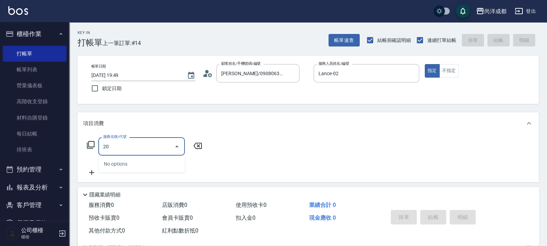
type input "201"
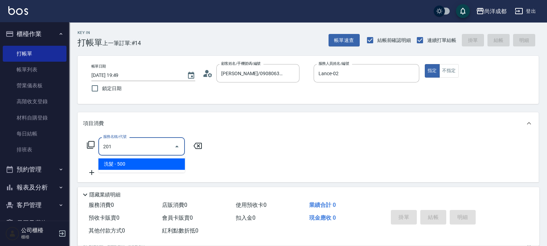
type input "50"
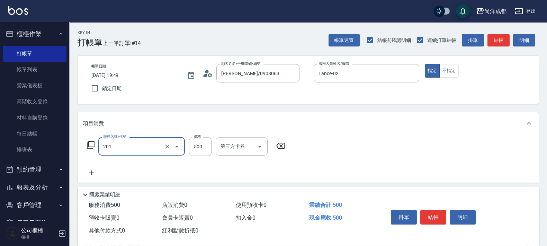
type input "洗髮(201)"
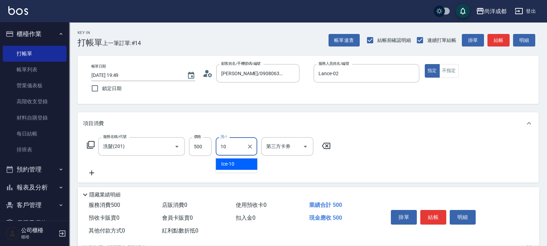
type input "Ice-10"
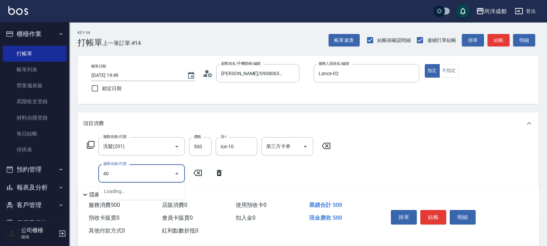
type input "401"
type input "70"
type input "剪髮(401)"
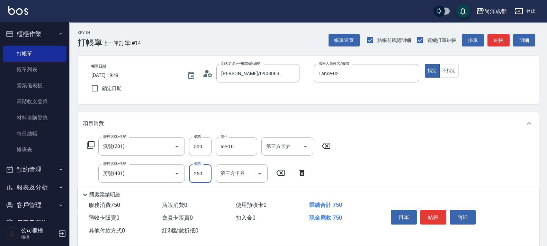
type input "7"
type input "50"
type input "78"
type input "120"
type input "78"
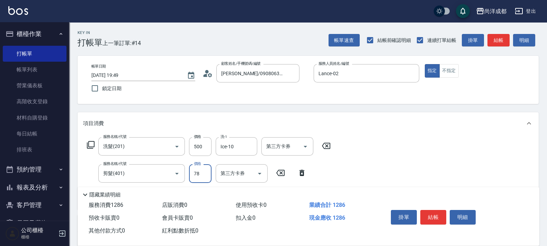
type input "50"
type input "286"
type input "70"
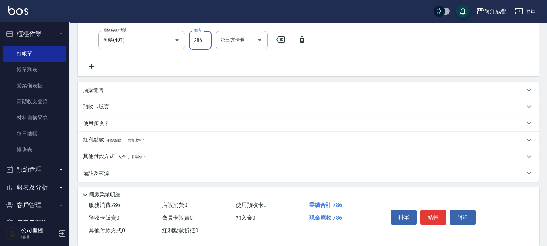
scroll to position [135, 0]
type input "286"
click at [97, 159] on div "其他付款方式 入金可用餘額: 0" at bounding box center [308, 155] width 461 height 17
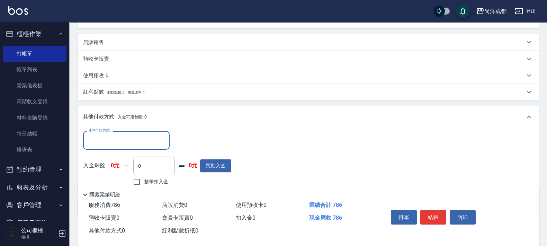
scroll to position [211, 0]
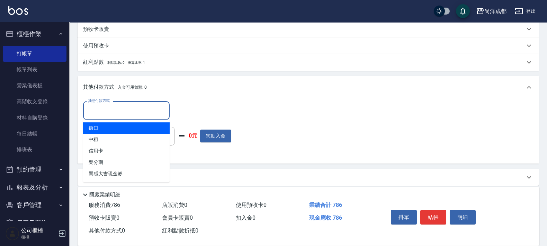
click at [109, 113] on input "其他付款方式" at bounding box center [126, 110] width 80 height 12
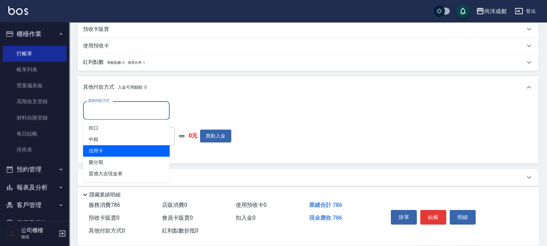
click at [130, 148] on span "信用卡" at bounding box center [126, 150] width 87 height 11
type input "信用卡"
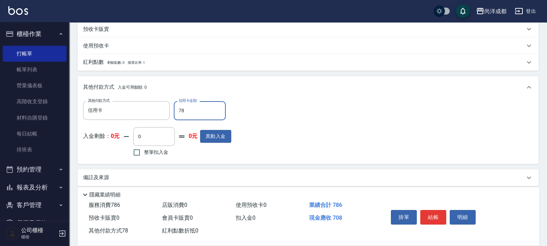
type input "786"
type input "0"
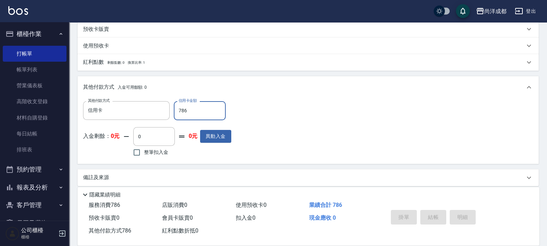
type input "2025/08/22 19:50"
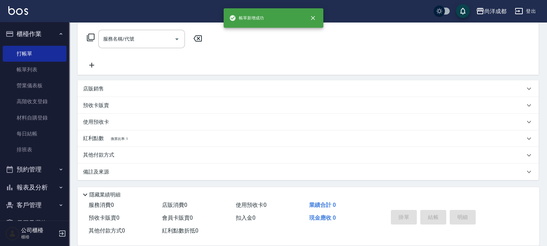
scroll to position [0, 0]
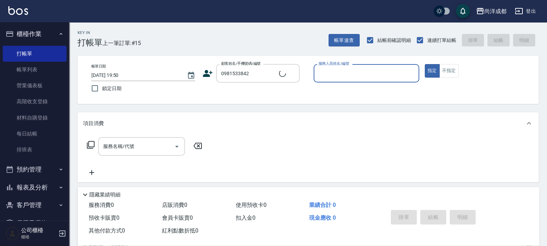
type input "[PERSON_NAME]/0981533842/null"
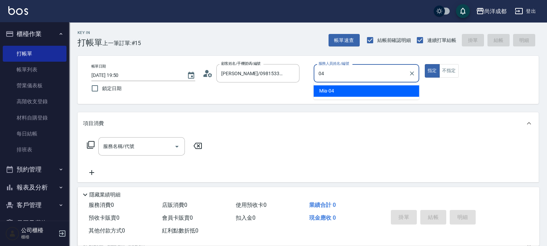
type input "Mia-04"
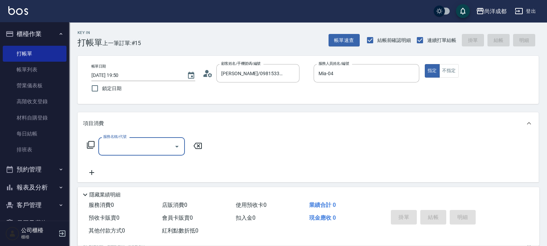
click at [208, 70] on icon at bounding box center [207, 73] width 10 height 10
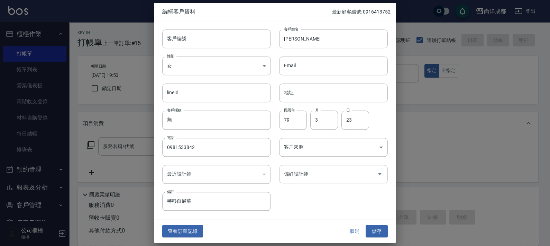
click at [357, 182] on div "偏好設計師" at bounding box center [333, 174] width 109 height 18
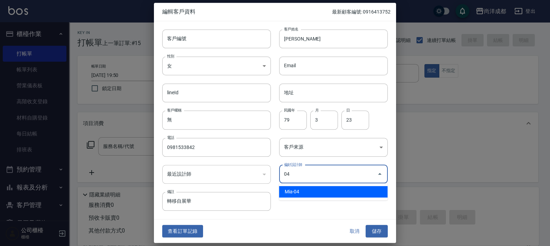
type input "Mia"
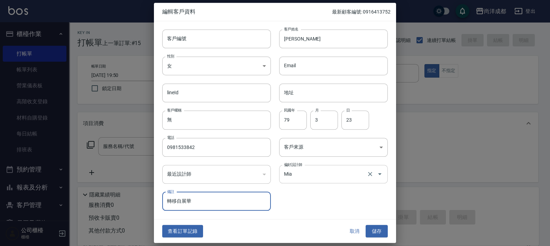
click at [366, 225] on button "儲存" at bounding box center [377, 231] width 22 height 13
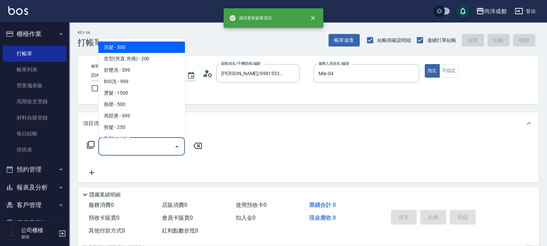
click at [167, 152] on input "服務名稱/代號" at bounding box center [136, 146] width 70 height 12
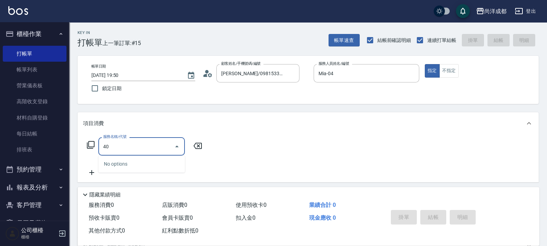
type input "401"
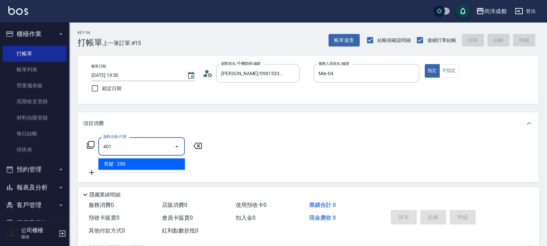
type input "20"
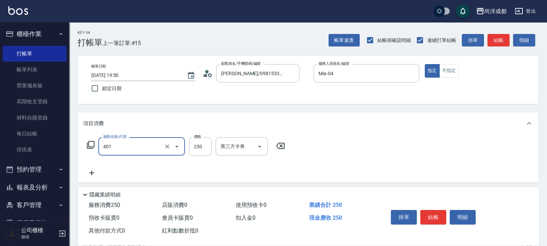
type input "剪髮(401)"
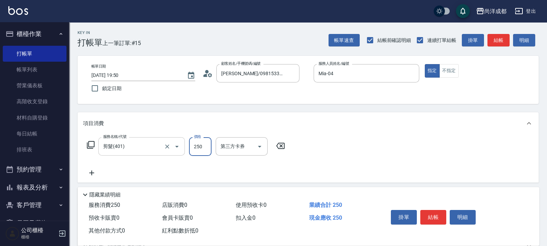
type input "6"
type input "0"
type input "65"
type input "60"
type input "657"
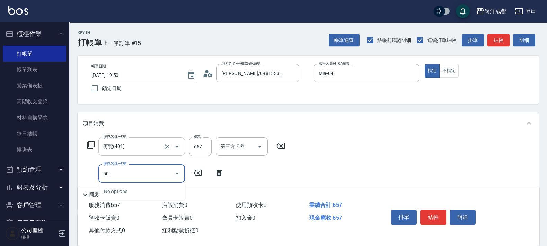
type input "501"
type input "160"
type input "染髮(501)"
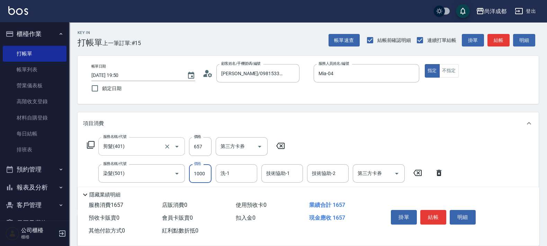
type input "1"
type input "60"
type input "170"
type input "230"
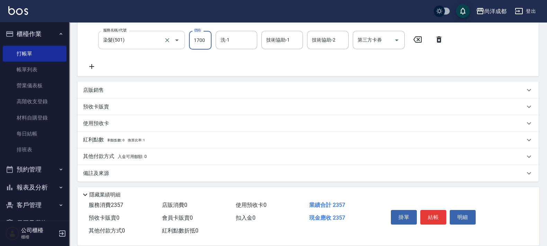
scroll to position [135, 0]
type input "1700"
click at [146, 153] on span "入金可用餘額: 0" at bounding box center [132, 155] width 29 height 5
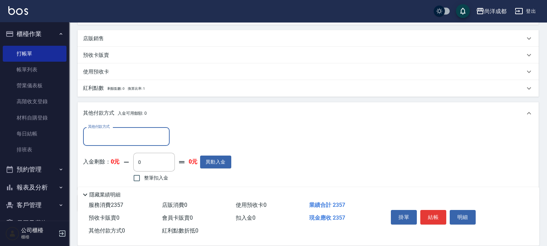
scroll to position [216, 0]
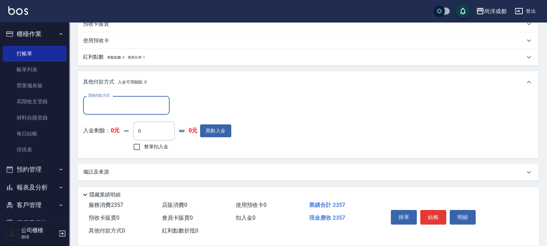
click at [143, 109] on input "其他付款方式" at bounding box center [126, 105] width 80 height 12
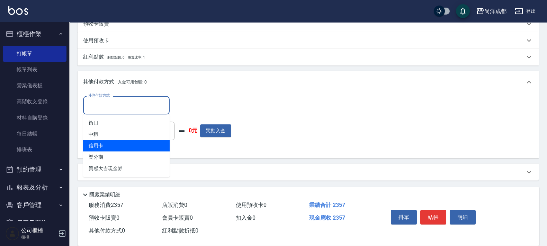
click at [151, 144] on span "信用卡" at bounding box center [126, 145] width 87 height 11
type input "信用卡"
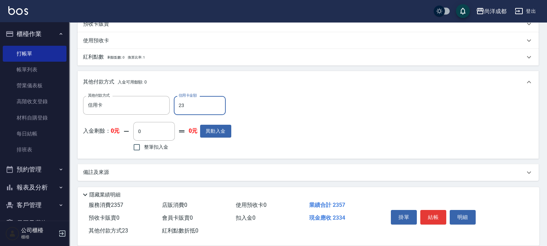
type input "235"
type input "210"
type input "2357"
type input "0"
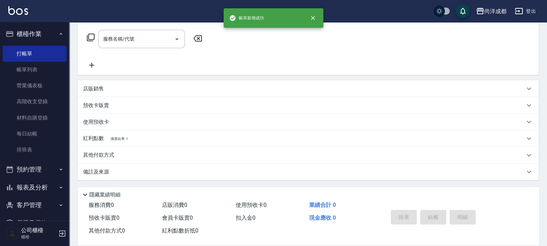
scroll to position [0, 0]
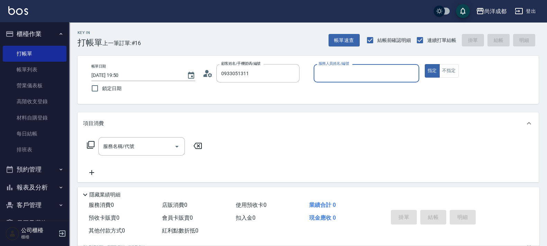
type input "史庭瑋/0933051311/null"
type input "[PERSON_NAME]-01"
click at [425, 64] on button "指定" at bounding box center [432, 70] width 15 height 13
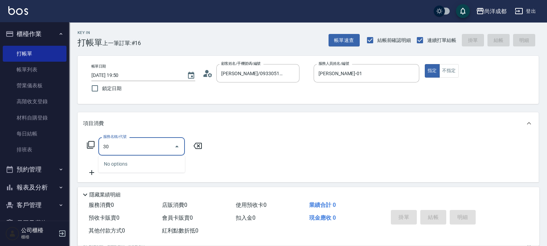
type input "301"
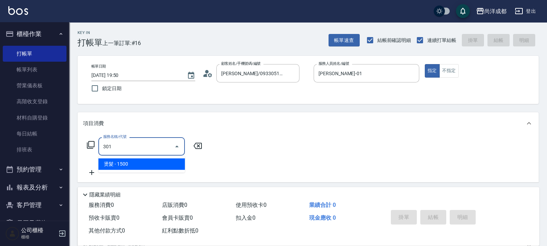
type input "150"
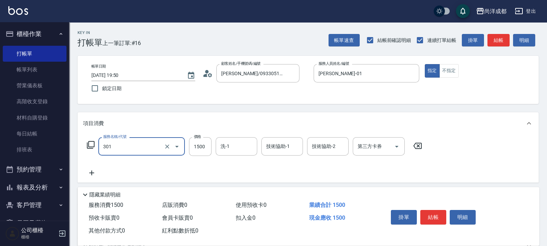
type input "燙髮(301)"
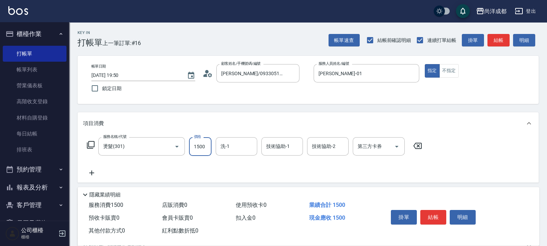
type input "3"
type input "0"
type input "391"
type input "390"
type input "3912"
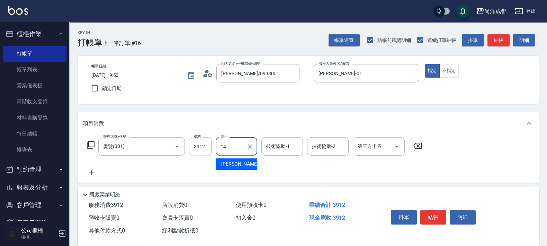
type input "Emma-14"
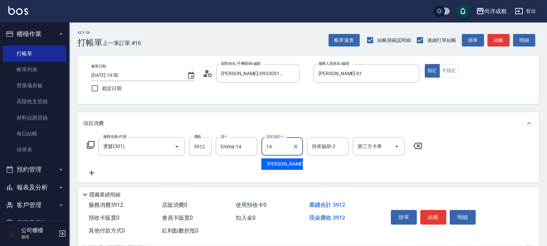
type input "Emma-14"
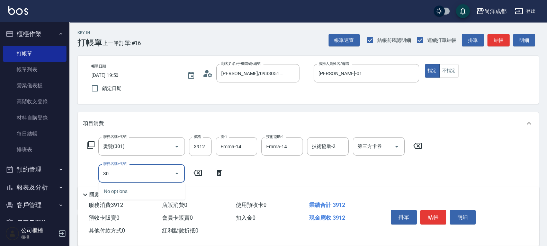
type input "303"
type input "490"
type input "局部燙(303)"
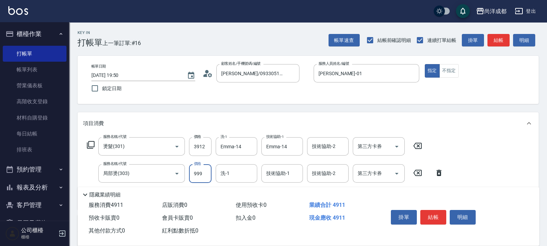
type input "1"
type input "390"
type input "150"
type input "540"
type input "1500"
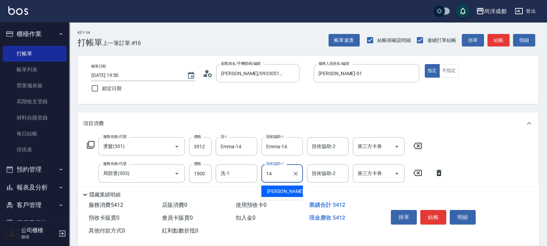
type input "Emma-14"
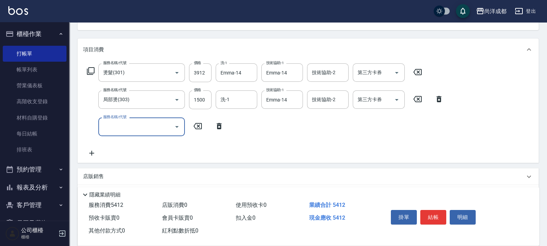
scroll to position [130, 0]
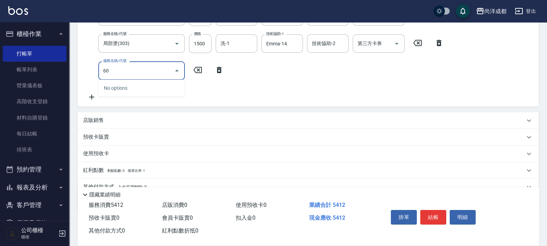
type input "601"
type input "640"
type input "自備護髮(1000以上)(601)"
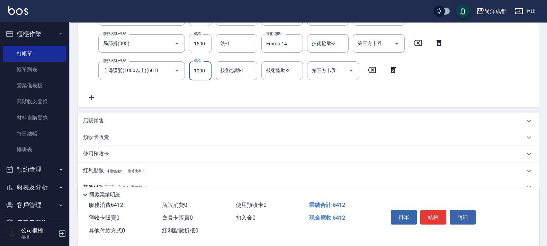
type input "1"
type input "540"
type input "108"
type input "550"
type input "1081"
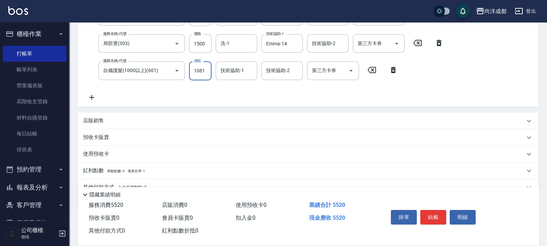
type input "640"
type input "1081"
type input "Emma-14"
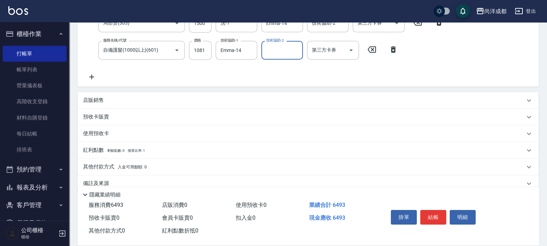
scroll to position [162, 0]
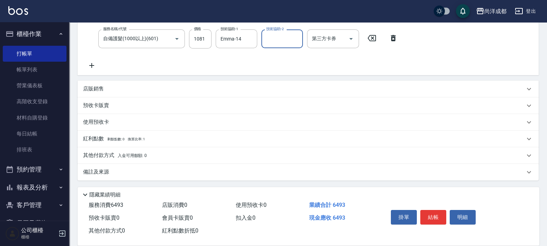
click at [107, 152] on p "其他付款方式 入金可用餘額: 0" at bounding box center [115, 156] width 64 height 8
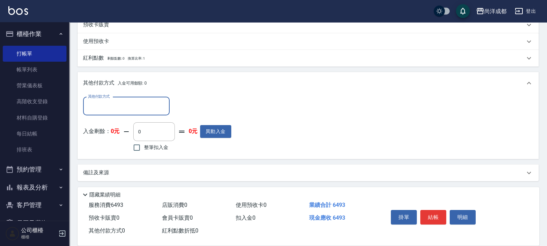
scroll to position [243, 0]
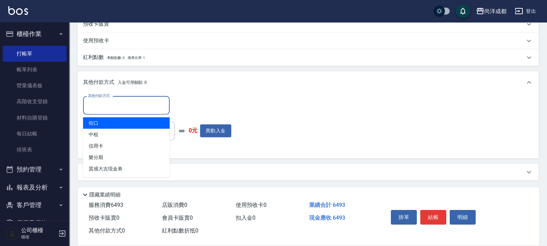
click at [104, 99] on input "其他付款方式" at bounding box center [126, 105] width 80 height 12
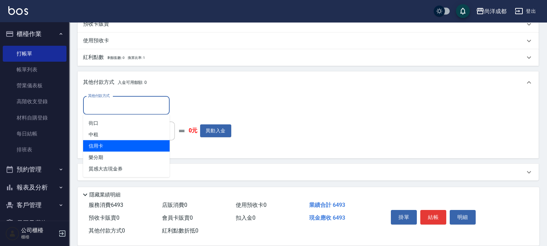
click at [123, 147] on span "信用卡" at bounding box center [126, 145] width 87 height 11
type input "信用卡"
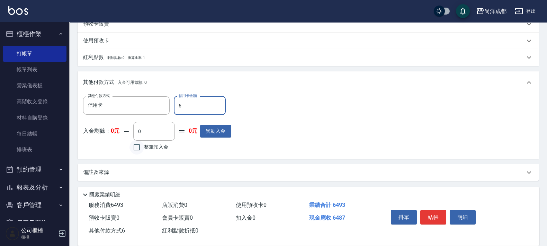
type input "64"
type input "580"
type input "6493"
type input "0"
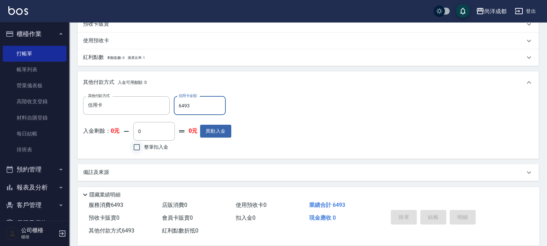
type input "2025/08/22 19:52"
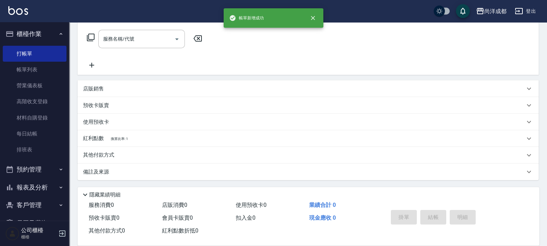
scroll to position [0, 0]
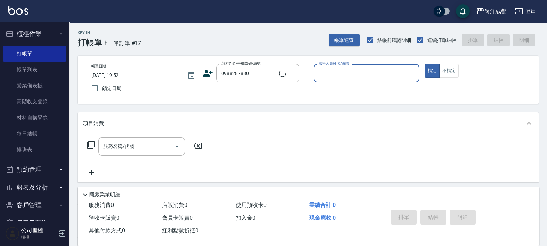
type input "唐郁婷/0988287880/"
type input "[PERSON_NAME]-01"
click at [425, 64] on button "指定" at bounding box center [432, 70] width 15 height 13
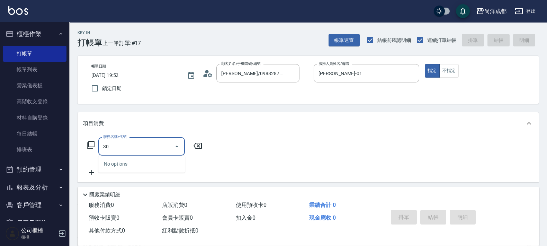
type input "301"
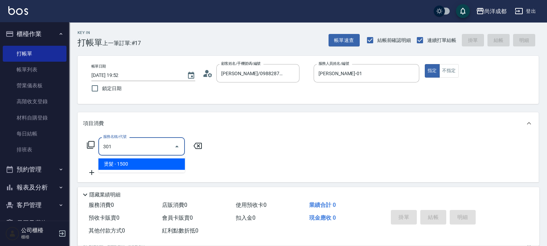
type input "150"
type input "燙髮(301)"
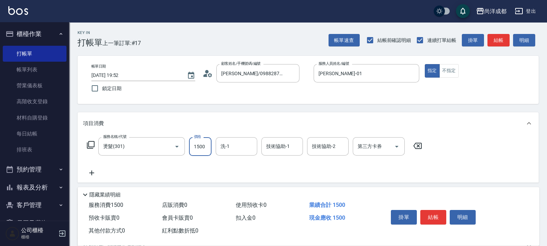
type input "0"
type input "293"
type input "290"
type input "2934"
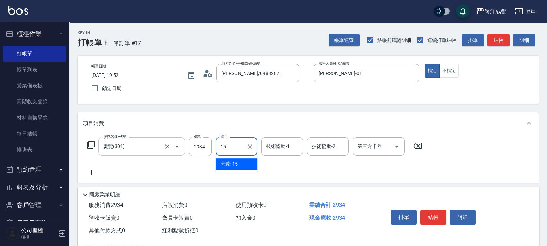
type input "龍龍-15"
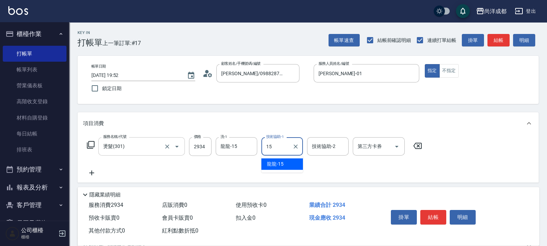
type input "龍龍-15"
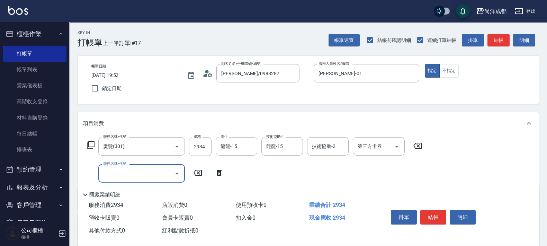
scroll to position [130, 0]
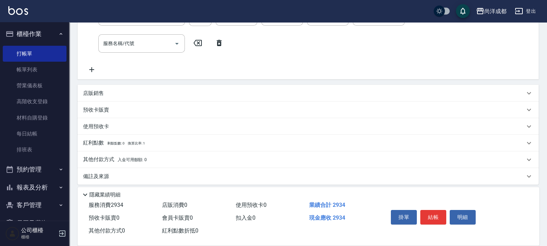
click at [218, 43] on icon at bounding box center [219, 43] width 5 height 6
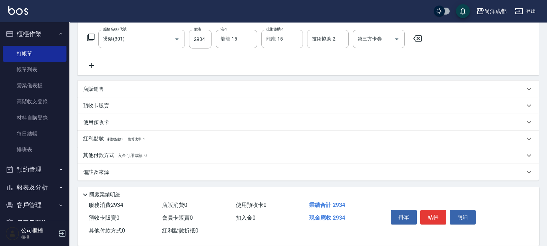
click at [102, 153] on p "其他付款方式 入金可用餘額: 0" at bounding box center [115, 156] width 64 height 8
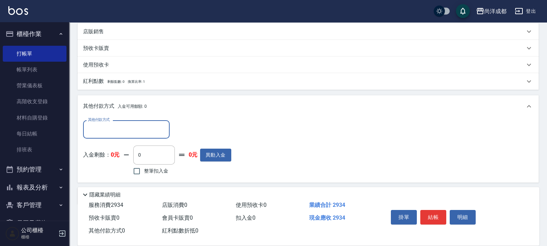
scroll to position [189, 0]
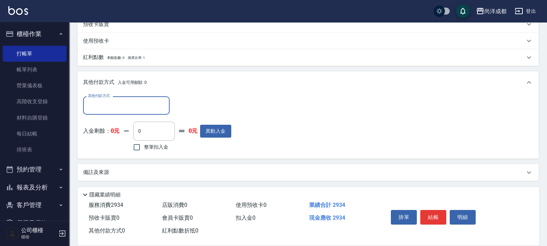
click at [127, 109] on input "其他付款方式" at bounding box center [126, 105] width 80 height 12
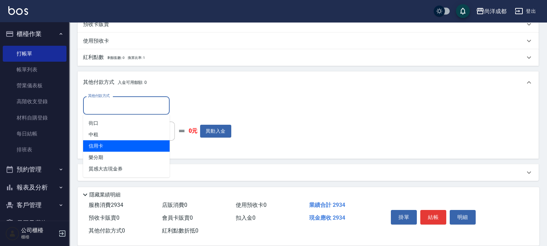
click at [133, 146] on span "信用卡" at bounding box center [126, 145] width 87 height 11
type input "信用卡"
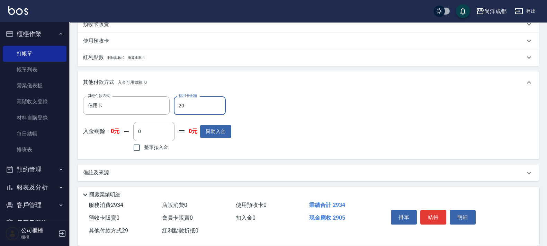
type input "293"
type input "0"
type input "2934"
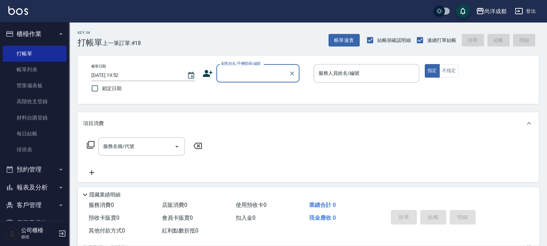
scroll to position [107, 0]
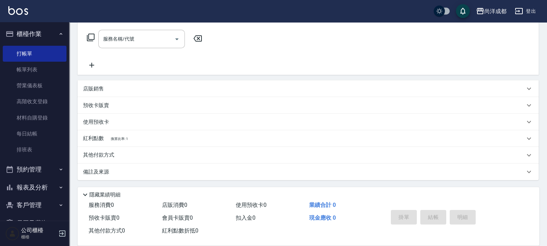
click at [40, 188] on button "報表及分析" at bounding box center [35, 187] width 64 height 18
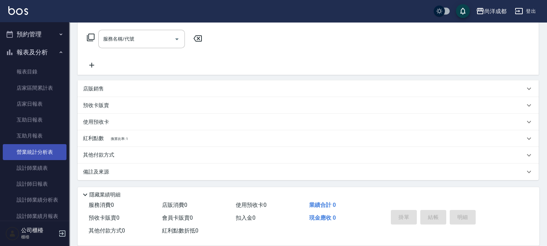
scroll to position [173, 0]
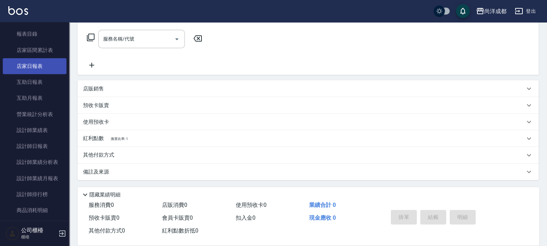
click at [40, 69] on link "店家日報表" at bounding box center [35, 66] width 64 height 16
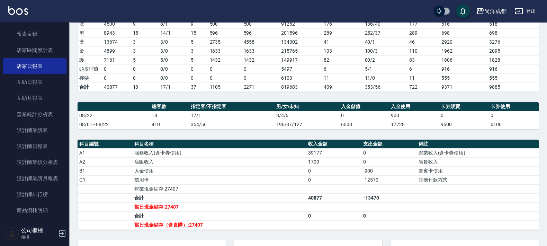
scroll to position [182, 0]
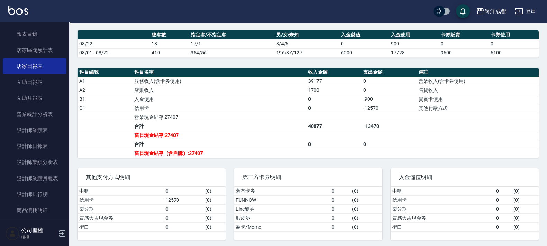
click at [3, 58] on link "店家日報表" at bounding box center [35, 66] width 64 height 16
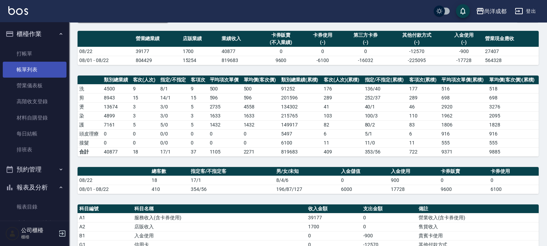
scroll to position [0, 0]
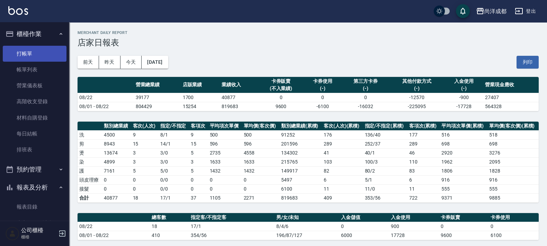
click at [34, 53] on link "打帳單" at bounding box center [35, 54] width 64 height 16
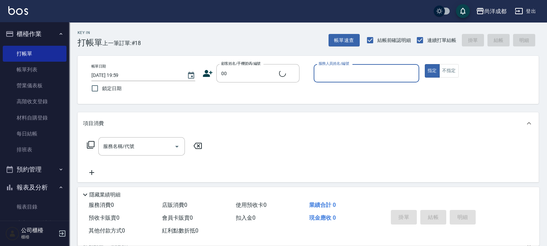
type input "新客人 姓名未設定/00/null"
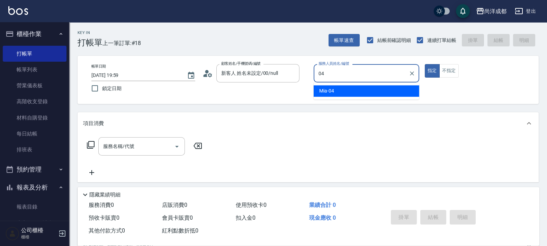
type input "Mia-04"
type button "true"
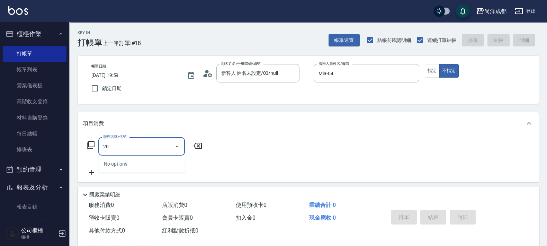
type input "201"
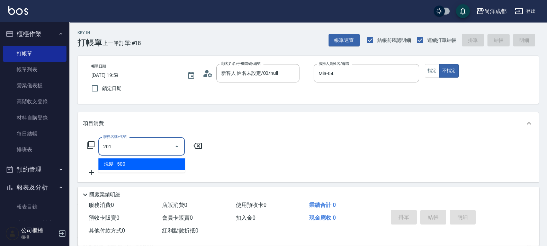
type input "50"
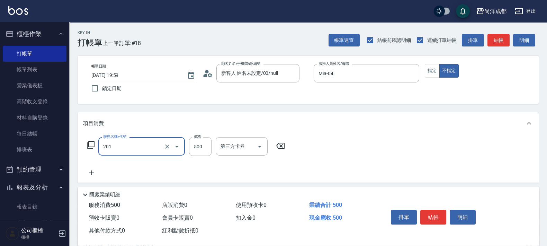
type input "洗髮(201)"
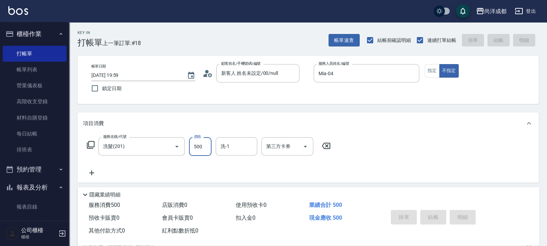
type input "2025/08/22 20:13"
type input "0"
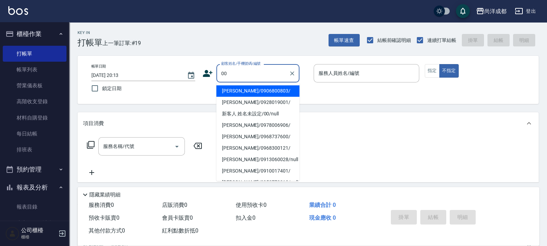
type input "張景棻/0906800803/"
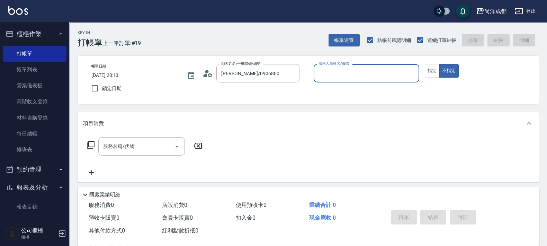
type input "[PERSON_NAME]-01"
drag, startPoint x: 294, startPoint y: 73, endPoint x: 288, endPoint y: 69, distance: 7.1
click at [288, 69] on div at bounding box center [291, 73] width 9 height 18
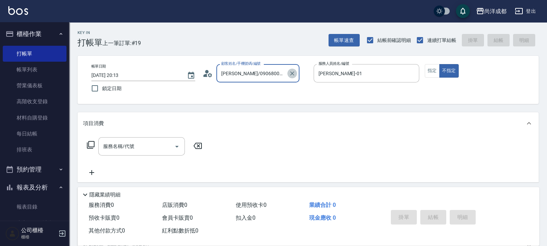
click at [292, 76] on icon "Clear" at bounding box center [292, 73] width 7 height 7
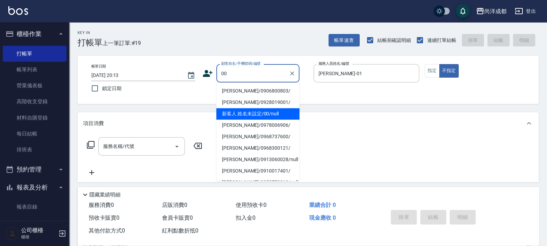
click at [285, 119] on li "新客人 姓名未設定/00/null" at bounding box center [257, 113] width 83 height 11
type input "新客人 姓名未設定/00/null"
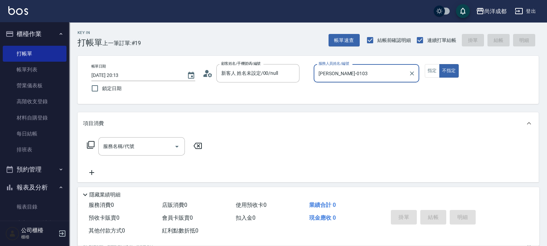
click at [439, 64] on button "不指定" at bounding box center [448, 70] width 19 height 13
type input "[PERSON_NAME]-01"
type button "false"
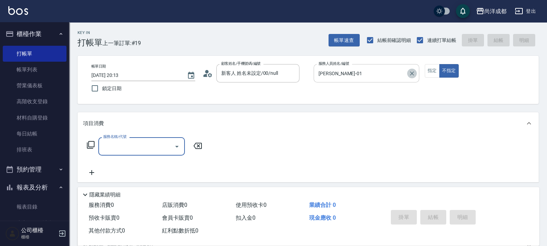
click at [411, 69] on button "Clear" at bounding box center [412, 74] width 10 height 10
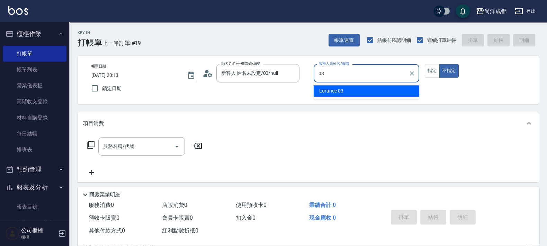
type input "Lorance-03"
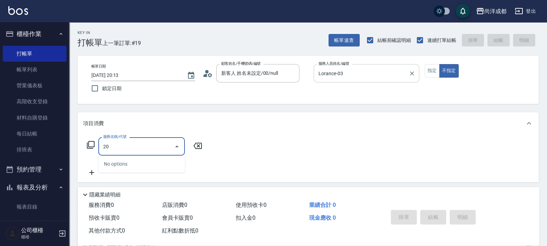
type input "201"
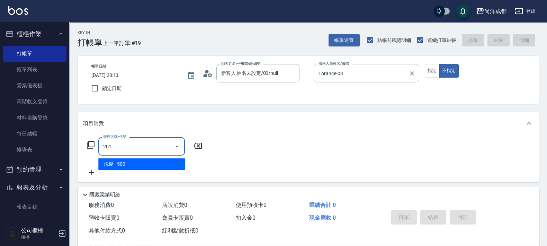
type input "50"
type input "洗髮(201)"
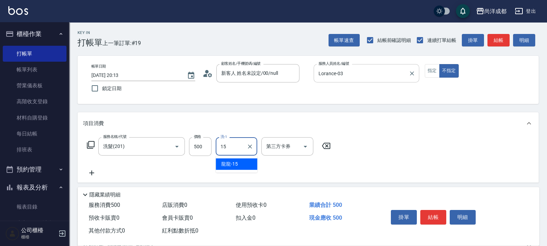
type input "龍龍-15"
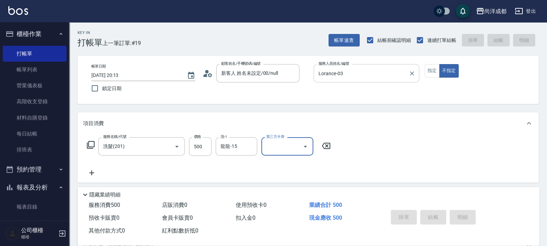
type input "2025/08/22 20:14"
type input "0"
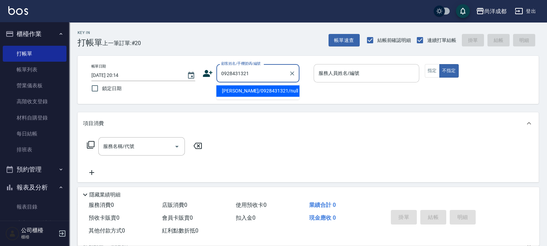
type input "[PERSON_NAME]/0928431321/null"
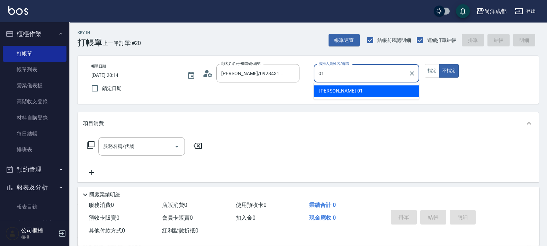
type input "[PERSON_NAME]-01"
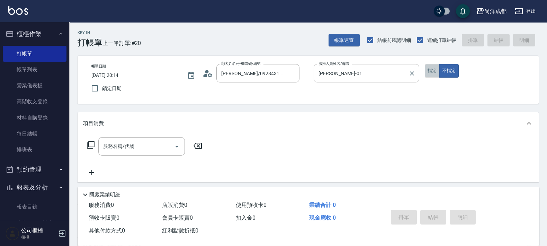
drag, startPoint x: 436, startPoint y: 69, endPoint x: 419, endPoint y: 64, distance: 17.1
click at [436, 67] on button "指定" at bounding box center [432, 70] width 15 height 13
click at [208, 76] on icon at bounding box center [207, 73] width 10 height 10
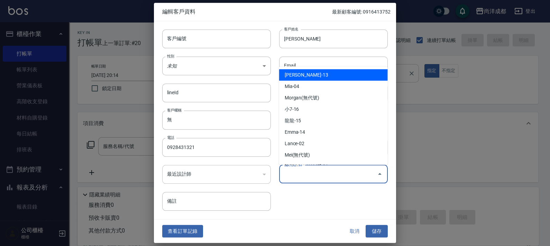
click at [289, 173] on input "偏好設計師" at bounding box center [328, 174] width 92 height 12
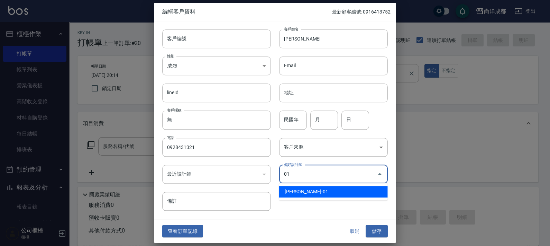
type input "[PERSON_NAME]"
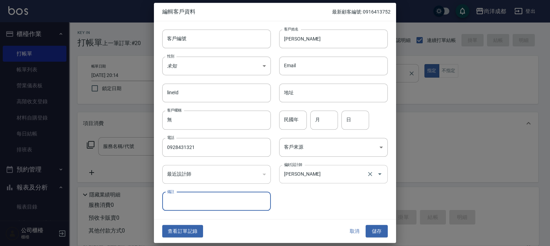
click at [366, 225] on button "儲存" at bounding box center [377, 231] width 22 height 13
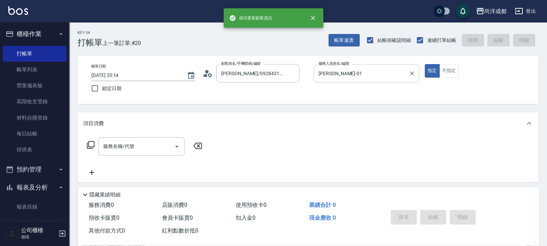
click at [148, 136] on div "服務名稱/代號 服務名稱/代號" at bounding box center [308, 158] width 461 height 48
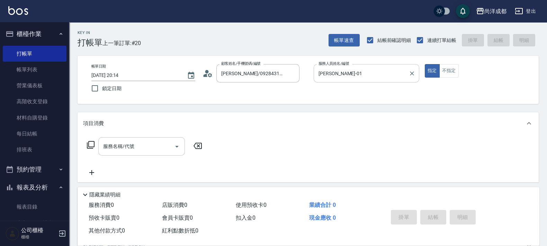
click at [148, 137] on div "服務名稱/代號" at bounding box center [141, 146] width 87 height 18
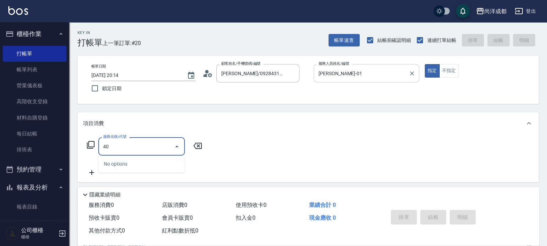
type input "401"
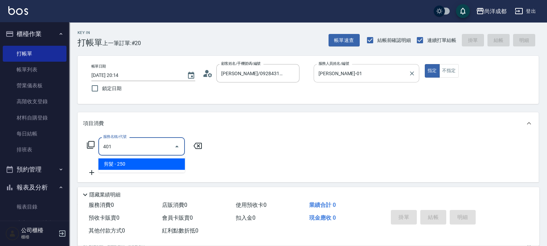
type input "20"
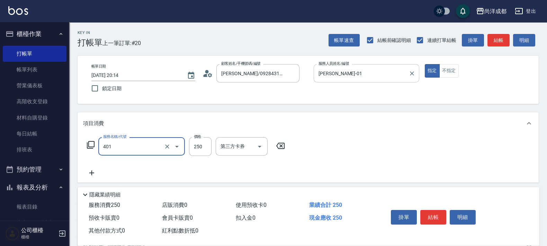
type input "剪髮(401)"
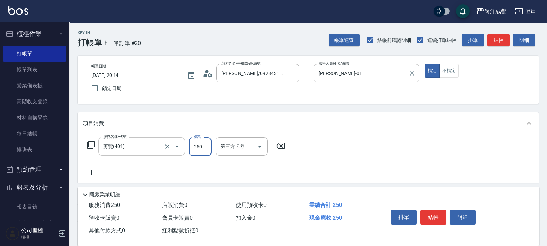
type input "6"
type input "0"
type input "60"
type input "600"
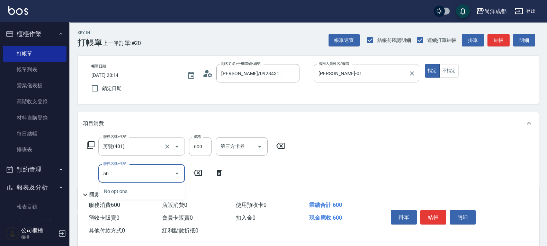
type input "501"
type input "160"
type input "染髮(501)"
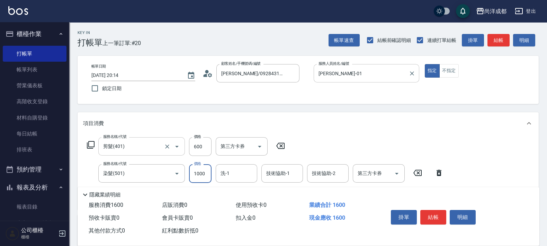
type input "1"
type input "60"
type input "119"
type input "170"
type input "1199"
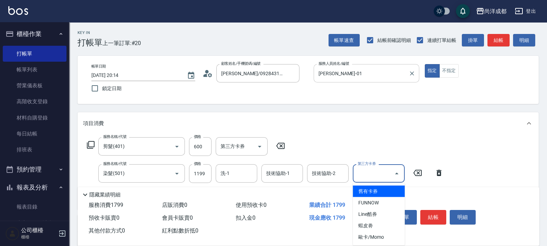
click at [381, 173] on input "第三方卡券" at bounding box center [373, 173] width 35 height 12
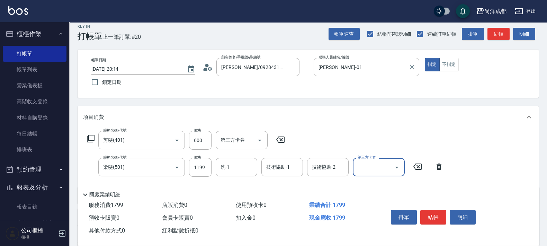
scroll to position [130, 0]
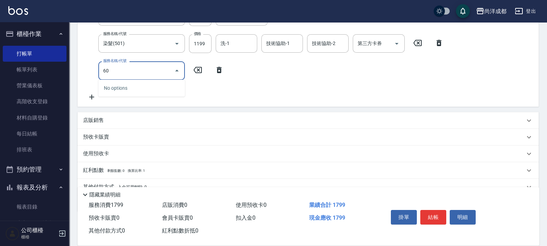
type input "601"
type input "270"
type input "自備護髮(1000以上)(601)"
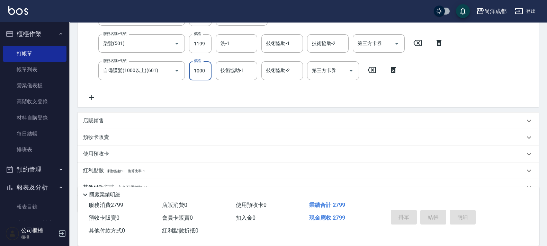
type input "2025/08/22 20:15"
type input "0"
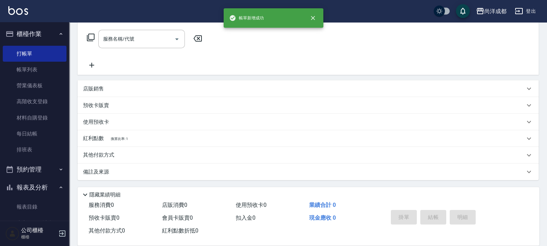
scroll to position [0, 0]
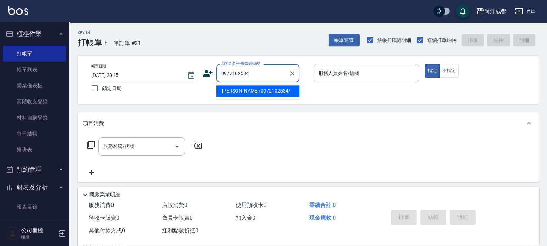
type input "郭文豐/0972102584/"
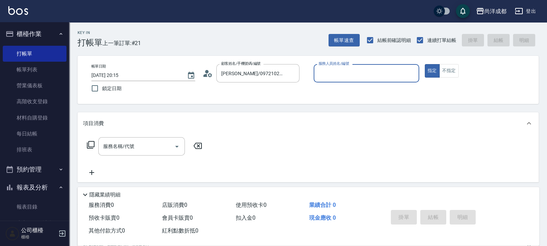
type input "[PERSON_NAME]-01"
click at [425, 64] on button "指定" at bounding box center [432, 70] width 15 height 13
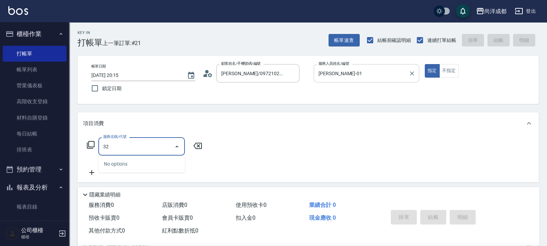
type input "3"
type input "201"
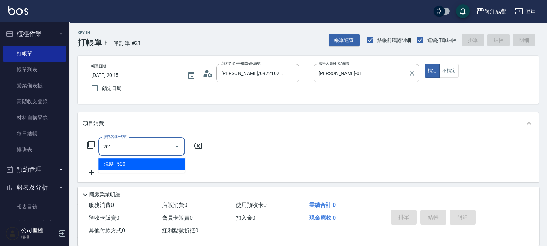
type input "50"
type input "洗髮(201)"
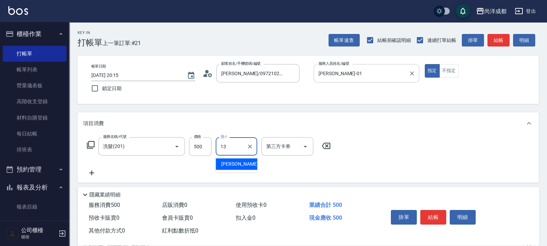
type input "[PERSON_NAME]-13"
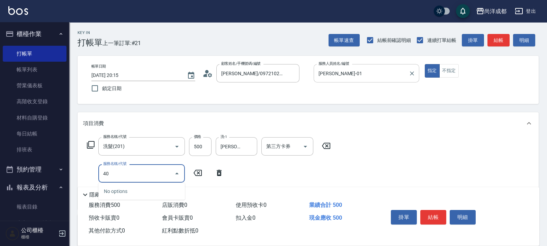
type input "401"
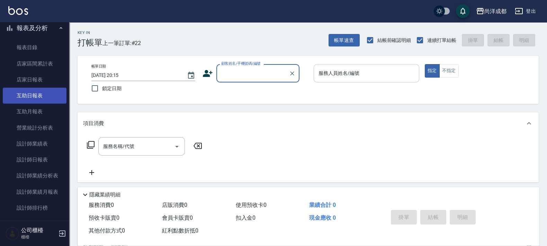
scroll to position [173, 0]
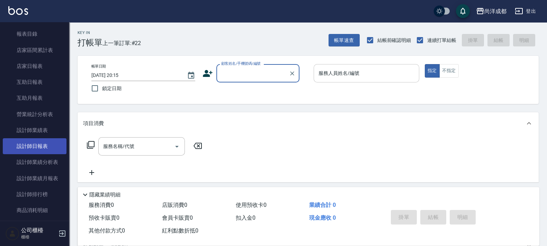
click at [33, 148] on link "設計師日報表" at bounding box center [35, 146] width 64 height 16
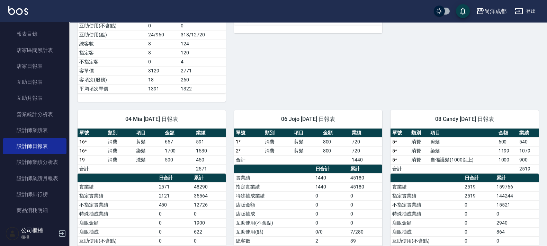
scroll to position [419, 0]
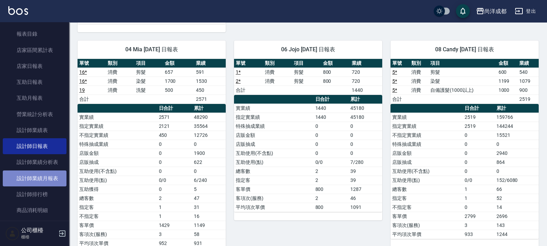
click at [37, 181] on link "設計師業績月報表" at bounding box center [35, 178] width 64 height 16
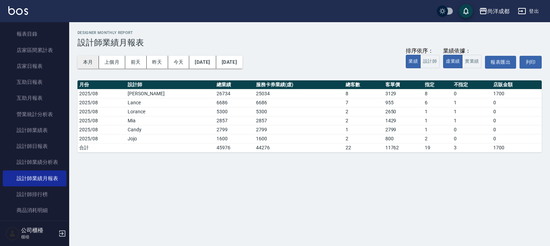
click at [90, 60] on button "本月" at bounding box center [88, 62] width 21 height 13
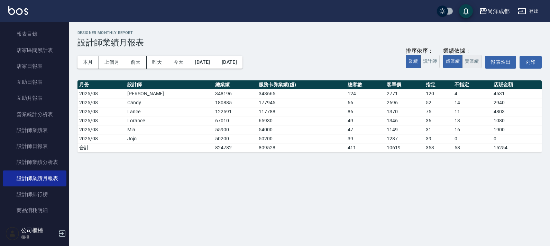
click at [470, 64] on button "實業績" at bounding box center [471, 61] width 19 height 13
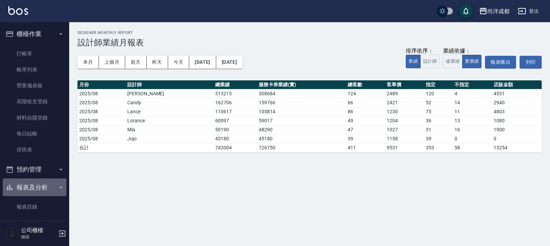
click at [39, 187] on button "報表及分析" at bounding box center [35, 187] width 64 height 18
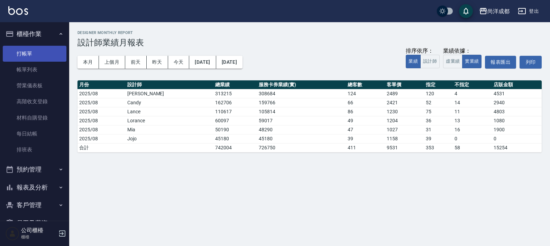
click at [30, 51] on link "打帳單" at bounding box center [35, 54] width 64 height 16
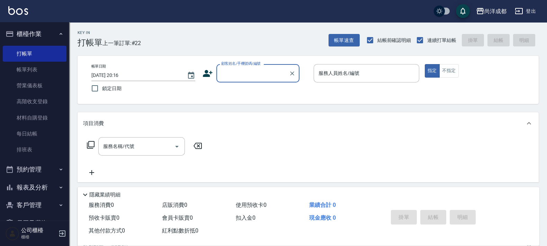
drag, startPoint x: 250, startPoint y: 95, endPoint x: 301, endPoint y: 264, distance: 176.9
click at [301, 245] on html "尚洋成都 登出 櫃檯作業 打帳單 帳單列表 營業儀表板 高階收支登錄 材料自購登錄 每日結帳 排班表 預約管理 預約管理 單日預約紀錄 單週預約紀錄 報表及分…" at bounding box center [273, 176] width 547 height 353
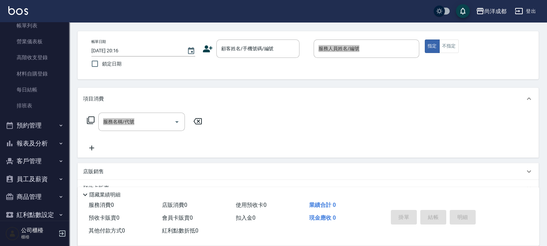
scroll to position [72, 0]
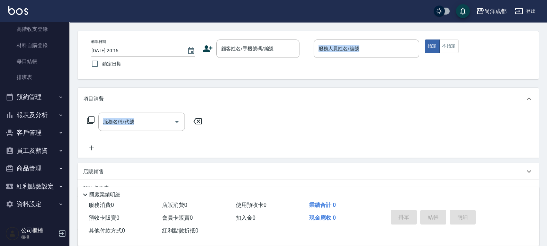
click at [30, 116] on button "報表及分析" at bounding box center [35, 115] width 64 height 18
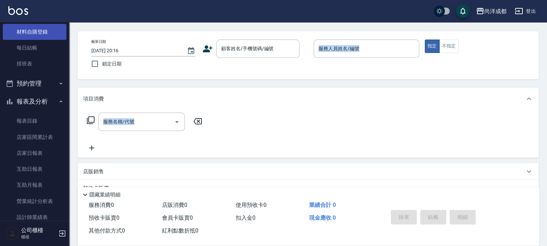
scroll to position [0, 0]
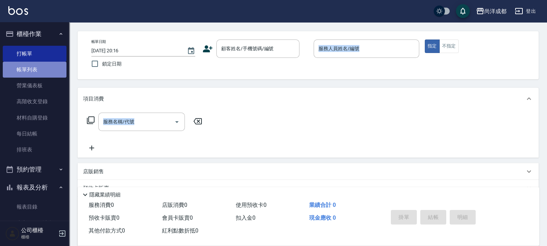
click at [45, 68] on link "帳單列表" at bounding box center [35, 70] width 64 height 16
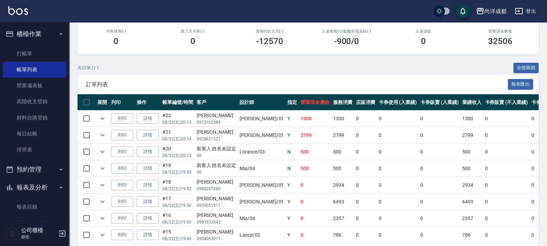
scroll to position [99, 0]
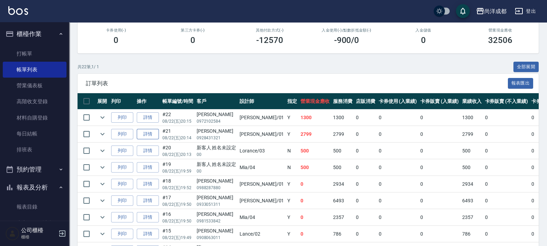
click at [153, 134] on link "詳情" at bounding box center [148, 134] width 22 height 11
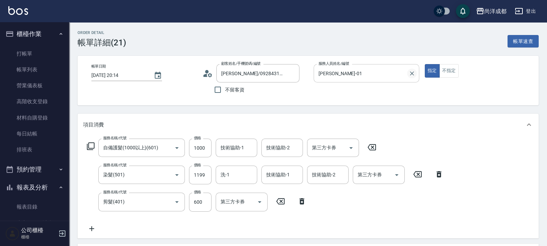
click at [410, 75] on icon "Clear" at bounding box center [411, 73] width 7 height 7
click at [208, 77] on icon at bounding box center [207, 73] width 10 height 10
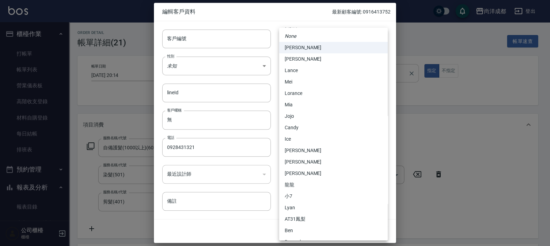
click at [331, 178] on body "尚洋成都 登出 櫃檯作業 打帳單 帳單列表 營業儀表板 高階收支登錄 材料自購登錄 每日結帳 排班表 預約管理 預約管理 單日預約紀錄 單週預約紀錄 報表及分…" at bounding box center [275, 241] width 550 height 483
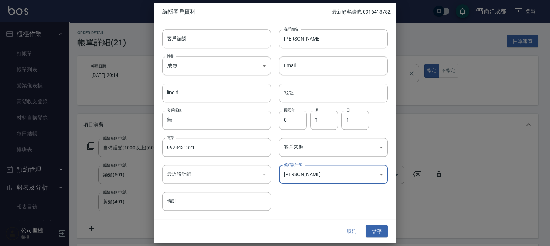
click at [335, 176] on body "尚洋成都 登出 櫃檯作業 打帳單 帳單列表 營業儀表板 高階收支登錄 材料自購登錄 每日結帳 排班表 預約管理 預約管理 單日預約紀錄 單週預約紀錄 報表及分…" at bounding box center [275, 241] width 550 height 483
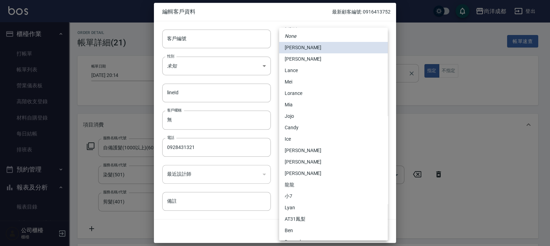
click at [334, 125] on li "Candy" at bounding box center [333, 127] width 109 height 11
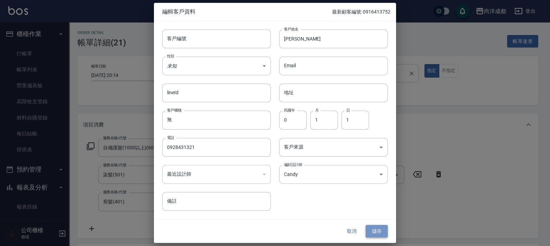
click at [379, 232] on button "儲存" at bounding box center [377, 231] width 22 height 13
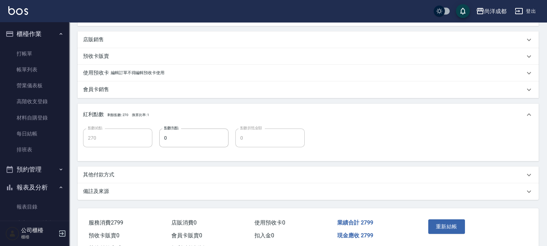
scroll to position [240, 0]
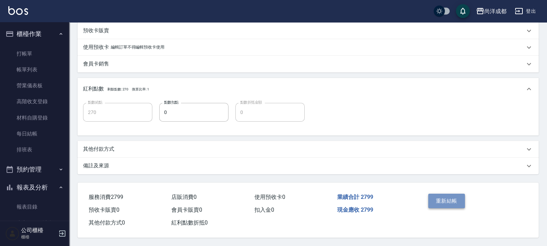
click at [451, 199] on button "重新結帳" at bounding box center [446, 200] width 37 height 15
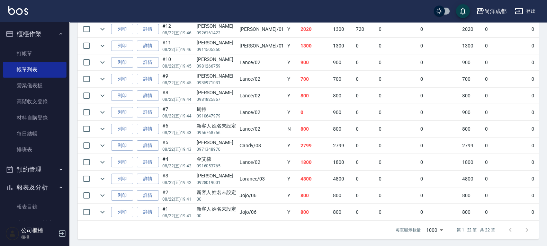
scroll to position [358, 0]
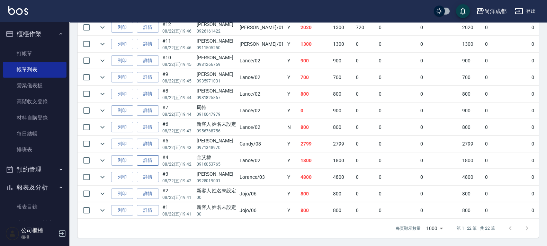
click at [155, 155] on link "詳情" at bounding box center [148, 160] width 22 height 11
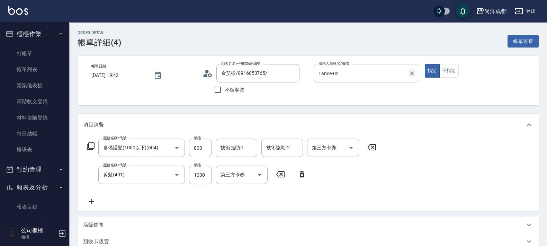
click at [412, 71] on icon "Clear" at bounding box center [411, 73] width 7 height 7
click at [208, 70] on circle at bounding box center [206, 71] width 3 height 3
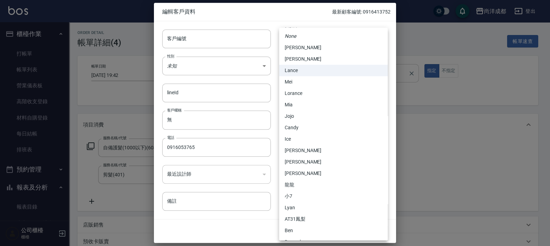
click at [364, 171] on body "尚洋成都 登出 櫃檯作業 打帳單 帳單列表 營業儀表板 高階收支登錄 材料自購登錄 每日結帳 排班表 預約管理 預約管理 單日預約紀錄 單週預約紀錄 報表及分…" at bounding box center [275, 228] width 550 height 456
click at [331, 130] on li "Candy" at bounding box center [333, 127] width 109 height 11
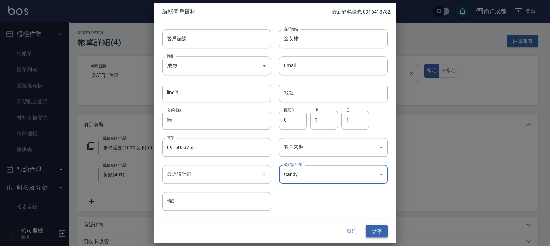
click at [383, 233] on button "儲存" at bounding box center [377, 231] width 22 height 13
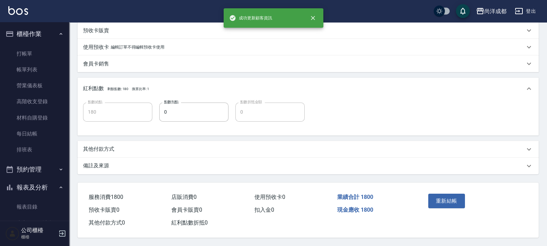
scroll to position [213, 0]
click at [451, 195] on button "重新結帳" at bounding box center [446, 200] width 37 height 15
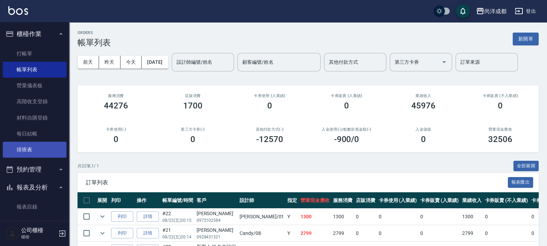
scroll to position [86, 0]
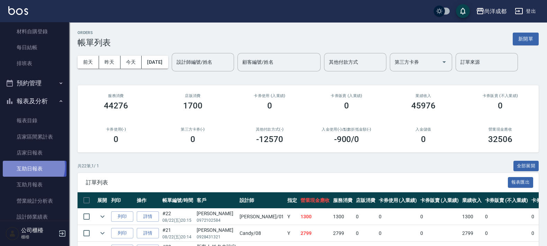
click at [31, 166] on link "互助日報表" at bounding box center [35, 169] width 64 height 16
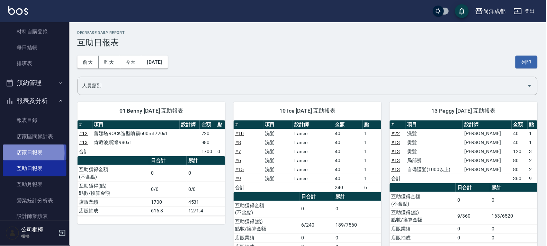
click at [33, 153] on link "店家日報表" at bounding box center [35, 153] width 64 height 16
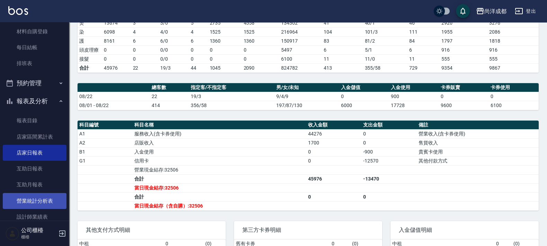
scroll to position [216, 0]
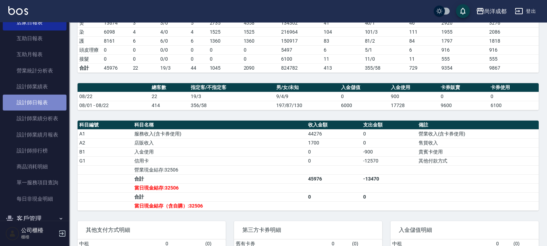
click at [46, 101] on link "設計師日報表" at bounding box center [35, 102] width 64 height 16
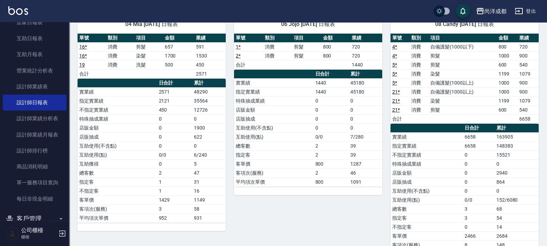
scroll to position [428, 0]
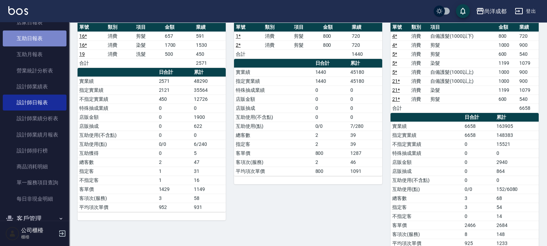
click at [39, 43] on link "互助日報表" at bounding box center [35, 38] width 64 height 16
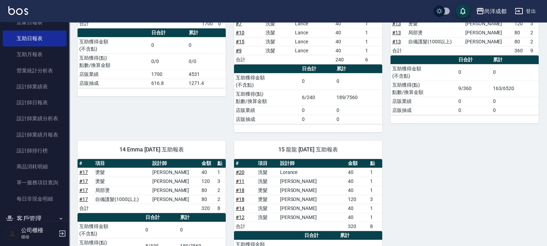
scroll to position [187, 0]
